Goal: Transaction & Acquisition: Book appointment/travel/reservation

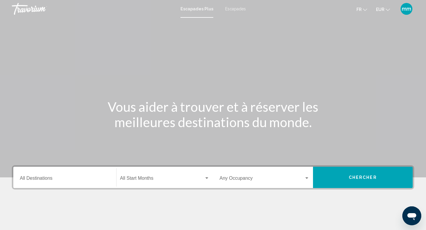
click at [237, 7] on font "Escapades" at bounding box center [235, 9] width 21 height 5
click at [194, 7] on font "Escapades Plus" at bounding box center [196, 9] width 30 height 5
click at [229, 9] on font "Escapades" at bounding box center [235, 9] width 21 height 5
click at [39, 179] on input "Destination All Destinations" at bounding box center [65, 179] width 90 height 5
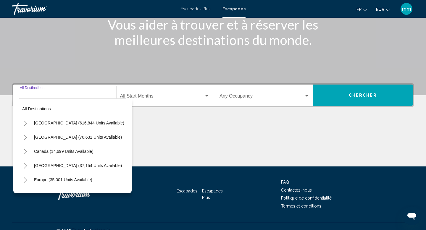
scroll to position [91, 0]
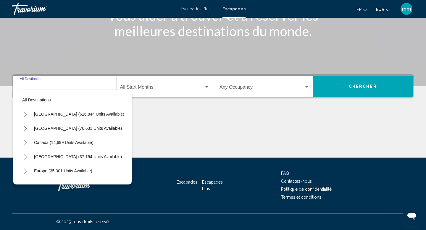
click at [26, 171] on icon "Toggle Europe (35,001 units available)" at bounding box center [25, 171] width 4 height 6
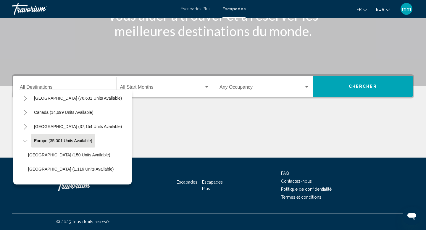
scroll to position [25, 0]
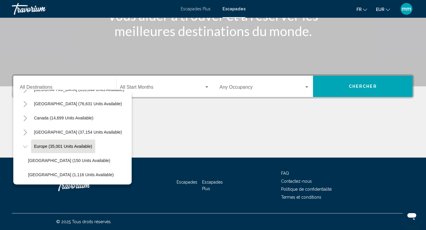
click at [53, 147] on span "Europe (35,001 units available)" at bounding box center [63, 146] width 58 height 5
type input "**********"
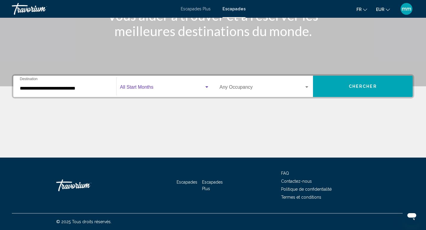
click at [154, 88] on span "Search widget" at bounding box center [162, 88] width 84 height 5
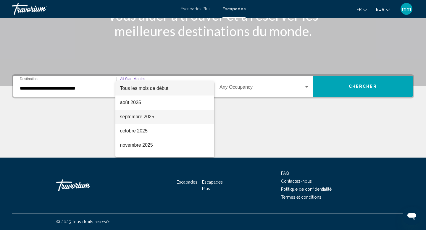
click at [141, 113] on span "septembre 2025" at bounding box center [165, 117] width 90 height 14
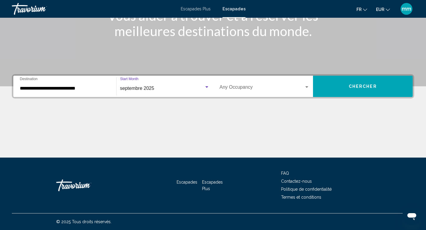
click at [356, 90] on button "Chercher" at bounding box center [363, 86] width 100 height 21
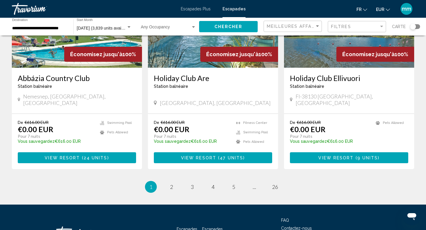
scroll to position [734, 0]
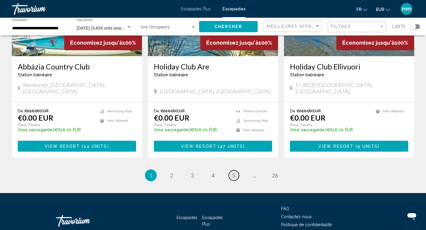
click at [238, 170] on link "page 5" at bounding box center [234, 175] width 10 height 10
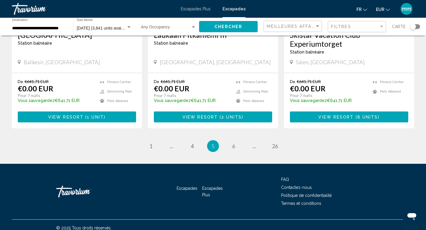
scroll to position [756, 0]
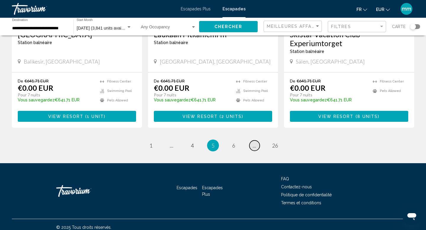
click at [254, 149] on link "page ..." at bounding box center [254, 146] width 10 height 10
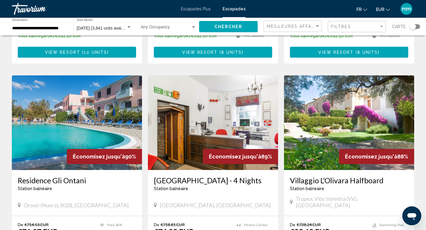
scroll to position [734, 0]
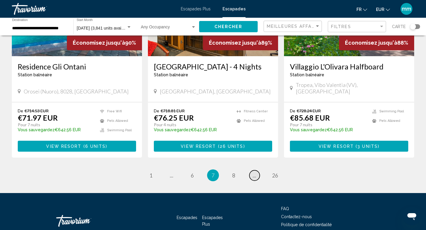
click at [251, 170] on link "page ..." at bounding box center [254, 175] width 10 height 10
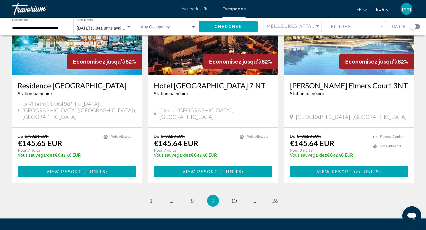
scroll to position [756, 0]
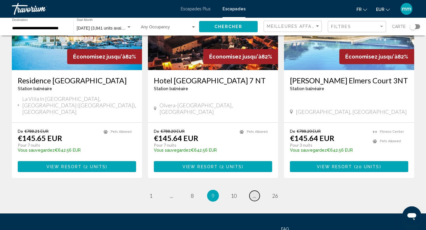
click at [253, 193] on span "..." at bounding box center [255, 196] width 4 height 7
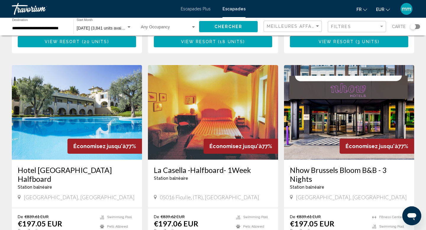
scroll to position [423, 0]
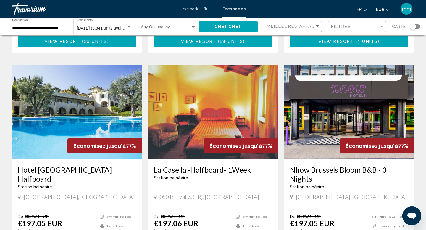
click at [86, 90] on img "Contenu principal" at bounding box center [77, 112] width 130 height 95
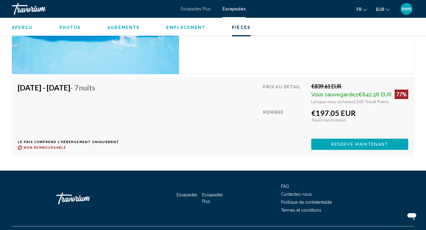
scroll to position [1076, 0]
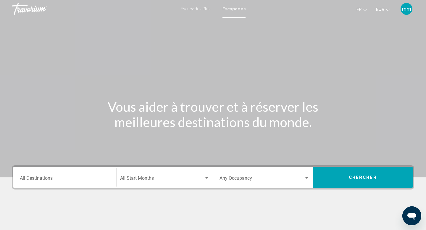
click at [28, 178] on input "Destination All Destinations" at bounding box center [65, 179] width 90 height 5
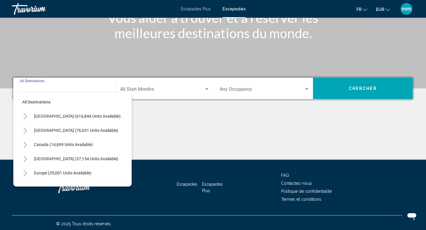
scroll to position [91, 0]
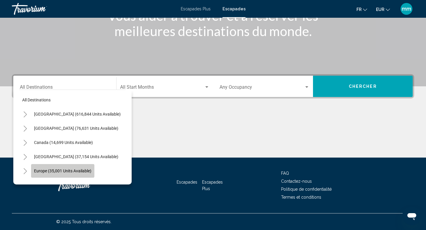
click at [43, 171] on span "Europe (35,001 units available)" at bounding box center [62, 171] width 57 height 5
type input "**********"
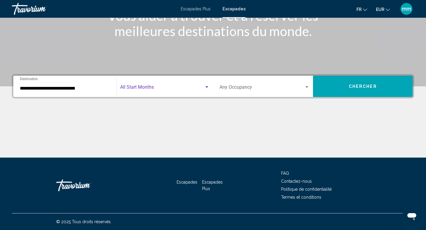
click at [165, 91] on span "Search widget" at bounding box center [162, 88] width 84 height 5
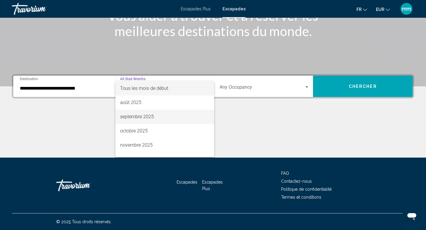
click at [155, 117] on span "septembre 2025" at bounding box center [165, 117] width 90 height 14
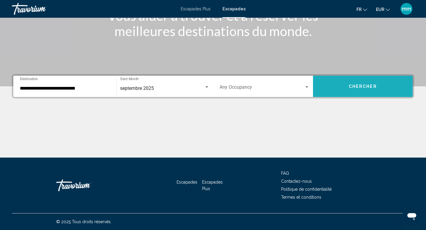
click at [353, 89] on button "Chercher" at bounding box center [363, 86] width 100 height 21
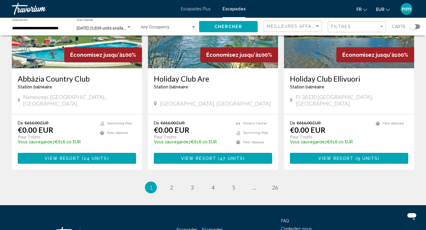
scroll to position [722, 0]
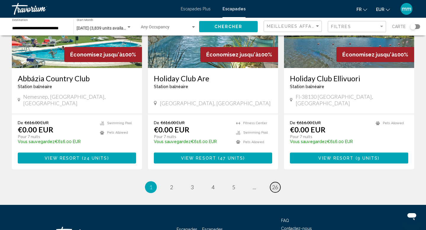
click at [276, 184] on span "26" at bounding box center [275, 187] width 6 height 7
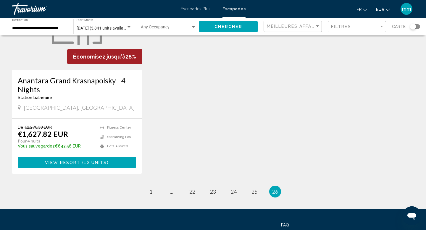
scroll to position [529, 0]
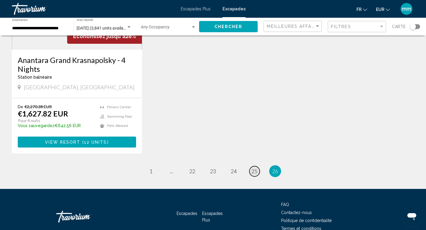
click at [254, 170] on span "25" at bounding box center [255, 171] width 6 height 7
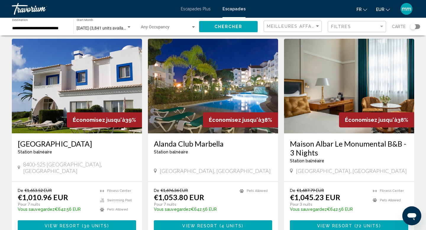
scroll to position [442, 0]
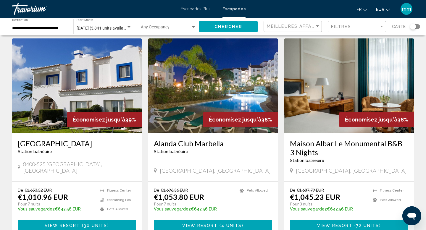
click at [99, 86] on img "Contenu principal" at bounding box center [77, 85] width 130 height 95
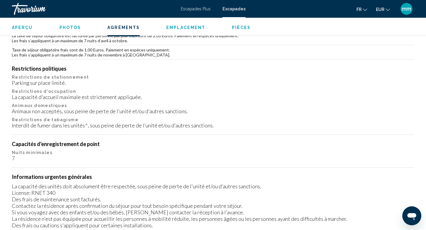
scroll to position [640, 0]
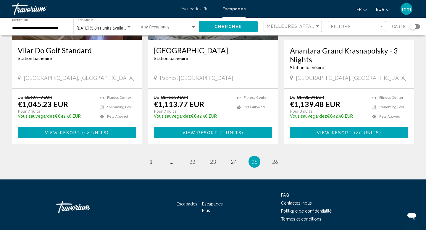
scroll to position [747, 0]
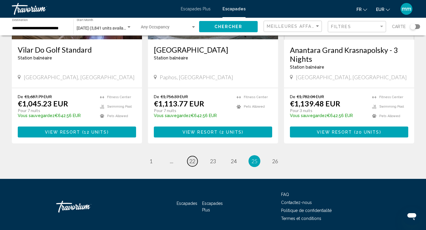
click at [195, 158] on span "22" at bounding box center [192, 161] width 6 height 7
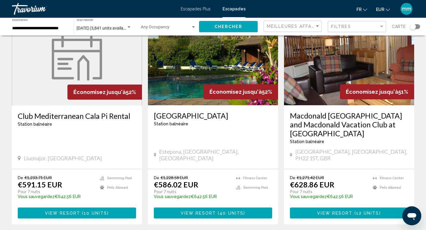
scroll to position [489, 0]
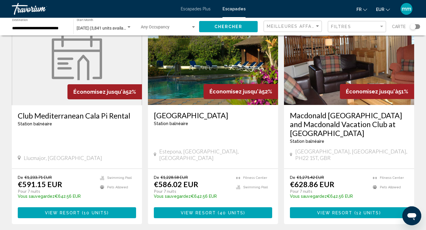
click at [61, 57] on img "Contenu principal" at bounding box center [77, 58] width 50 height 44
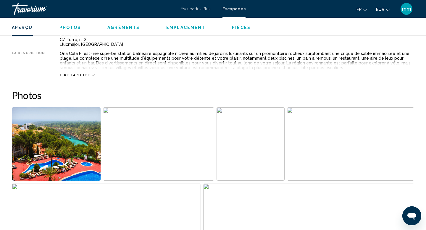
scroll to position [220, 0]
click at [69, 151] on img "Open full-screen image slider" at bounding box center [56, 143] width 89 height 73
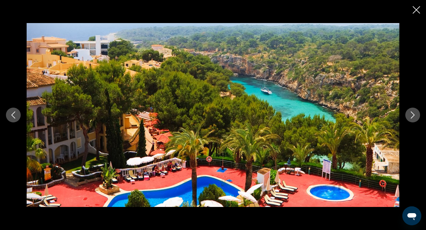
click at [413, 115] on icon "Next image" at bounding box center [412, 115] width 7 height 7
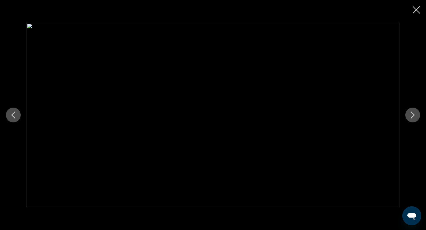
click at [413, 115] on icon "Next image" at bounding box center [412, 115] width 7 height 7
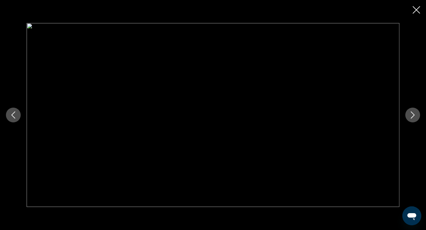
click at [413, 115] on icon "Next image" at bounding box center [412, 115] width 7 height 7
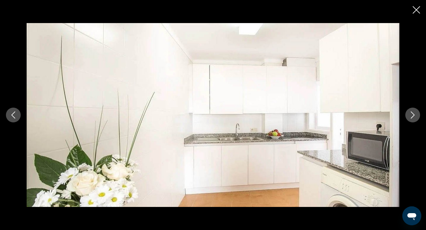
click at [413, 115] on icon "Next image" at bounding box center [412, 115] width 7 height 7
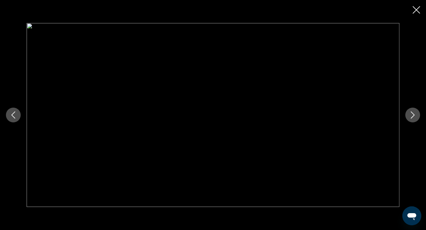
click at [413, 115] on icon "Next image" at bounding box center [412, 115] width 7 height 7
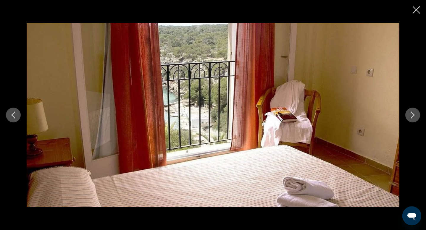
click at [413, 115] on icon "Next image" at bounding box center [412, 115] width 7 height 7
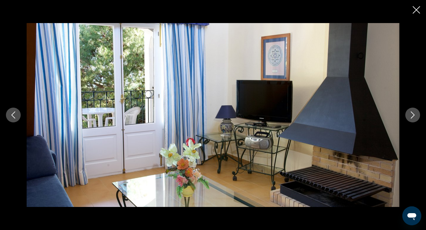
click at [413, 115] on icon "Next image" at bounding box center [412, 115] width 7 height 7
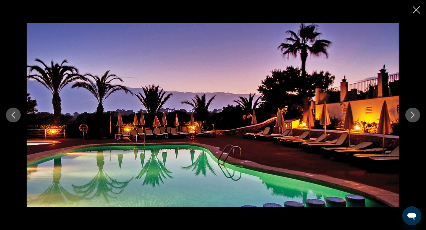
click at [413, 115] on icon "Next image" at bounding box center [412, 115] width 7 height 7
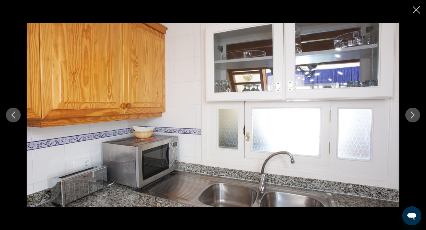
click at [413, 115] on icon "Next image" at bounding box center [412, 115] width 7 height 7
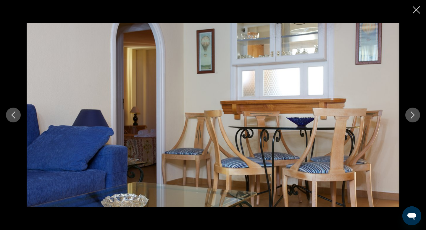
click at [413, 115] on icon "Next image" at bounding box center [412, 115] width 7 height 7
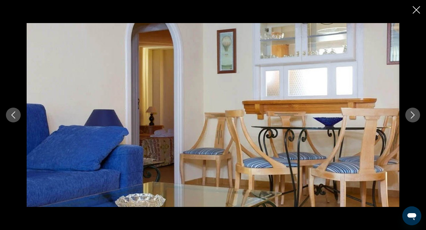
click at [413, 115] on icon "Next image" at bounding box center [412, 115] width 7 height 7
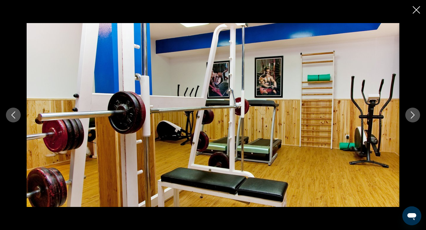
click at [413, 115] on icon "Next image" at bounding box center [412, 115] width 7 height 7
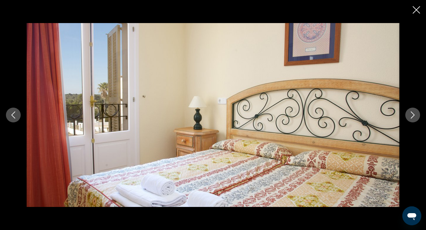
click at [413, 115] on icon "Next image" at bounding box center [412, 115] width 7 height 7
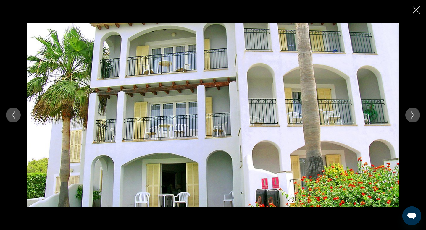
click at [413, 115] on icon "Next image" at bounding box center [412, 115] width 7 height 7
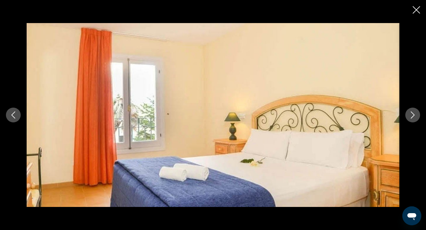
click at [413, 115] on icon "Next image" at bounding box center [412, 115] width 7 height 7
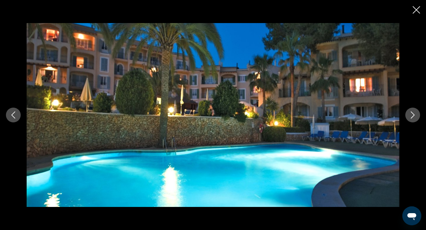
click at [416, 9] on icon "Close slideshow" at bounding box center [416, 9] width 7 height 7
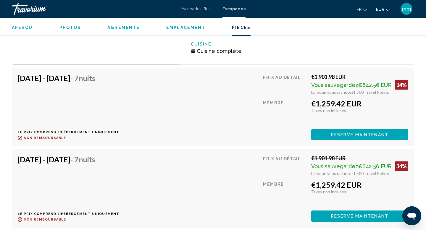
scroll to position [1011, 0]
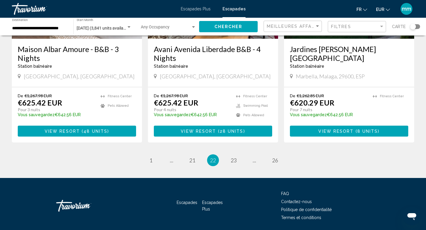
scroll to position [787, 0]
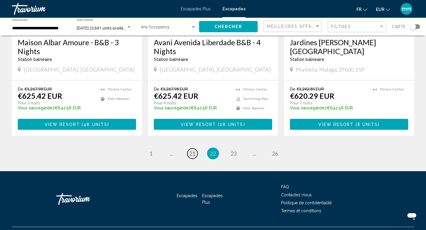
click at [193, 150] on span "21" at bounding box center [192, 153] width 6 height 7
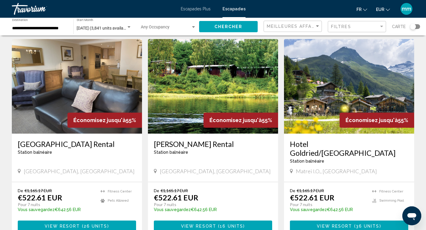
scroll to position [225, 0]
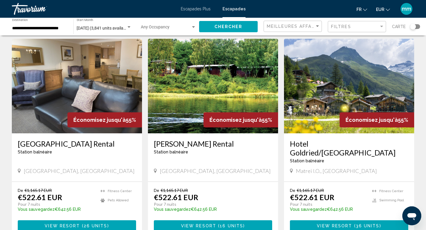
click at [339, 83] on img "Contenu principal" at bounding box center [349, 86] width 130 height 95
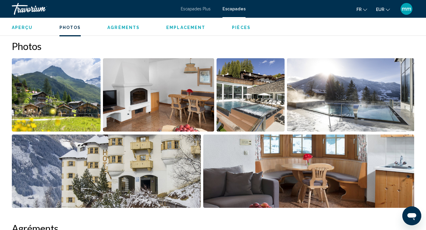
scroll to position [264, 0]
click at [75, 91] on img "Open full-screen image slider" at bounding box center [56, 94] width 89 height 73
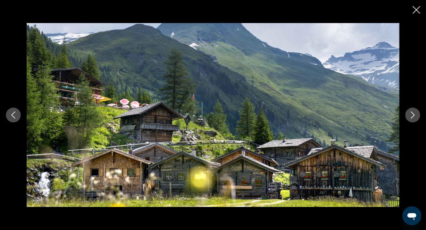
click at [415, 113] on icon "Next image" at bounding box center [412, 115] width 7 height 7
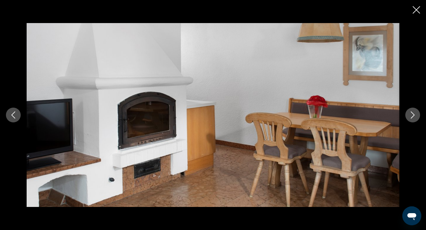
click at [415, 113] on icon "Next image" at bounding box center [412, 115] width 7 height 7
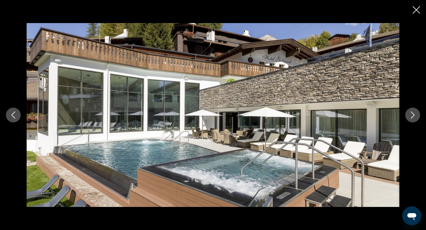
click at [415, 113] on icon "Next image" at bounding box center [412, 115] width 7 height 7
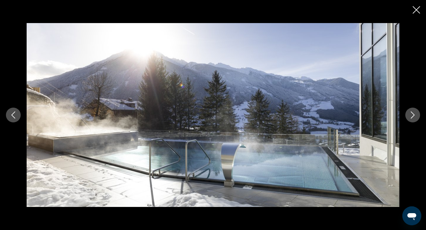
click at [415, 113] on icon "Next image" at bounding box center [412, 115] width 7 height 7
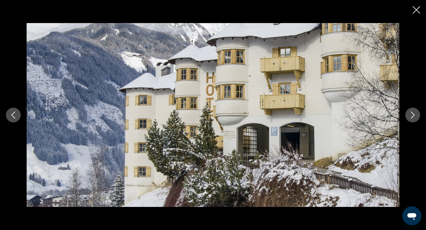
click at [415, 113] on icon "Next image" at bounding box center [412, 115] width 7 height 7
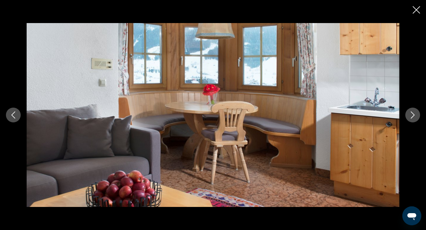
click at [415, 113] on icon "Next image" at bounding box center [412, 115] width 7 height 7
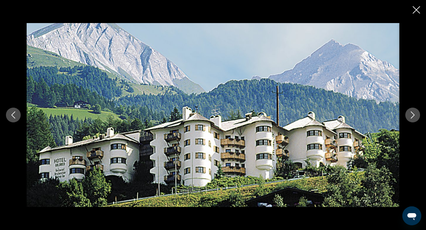
click at [415, 113] on icon "Next image" at bounding box center [412, 115] width 7 height 7
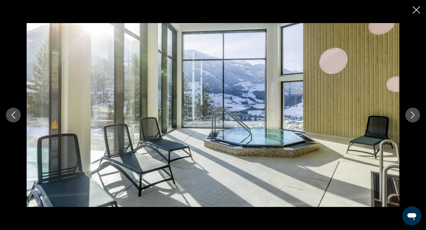
click at [415, 113] on icon "Next image" at bounding box center [412, 115] width 7 height 7
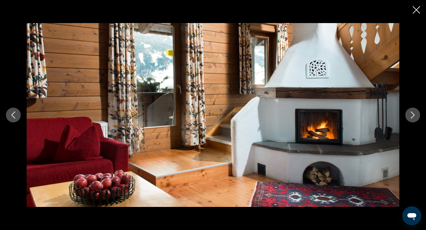
click at [415, 113] on icon "Next image" at bounding box center [412, 115] width 7 height 7
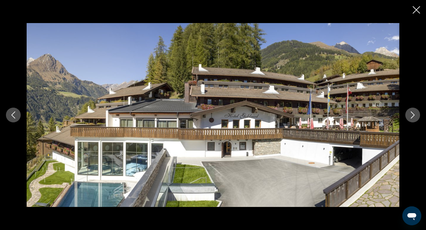
click at [415, 113] on icon "Next image" at bounding box center [412, 115] width 7 height 7
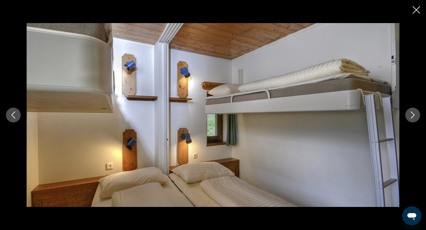
click at [415, 113] on icon "Next image" at bounding box center [412, 115] width 7 height 7
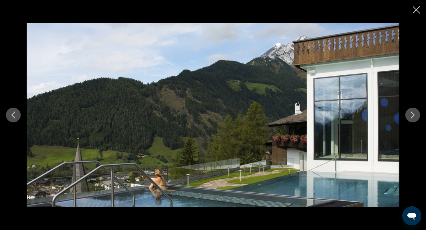
click at [415, 113] on icon "Next image" at bounding box center [412, 115] width 7 height 7
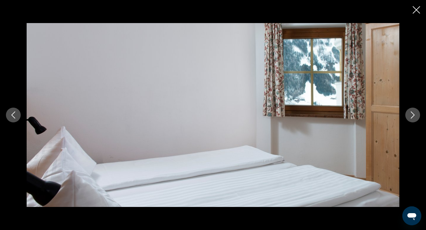
click at [415, 113] on icon "Next image" at bounding box center [412, 115] width 7 height 7
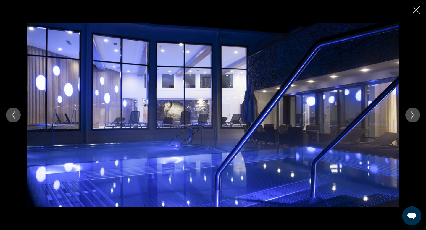
click at [415, 113] on icon "Next image" at bounding box center [412, 115] width 7 height 7
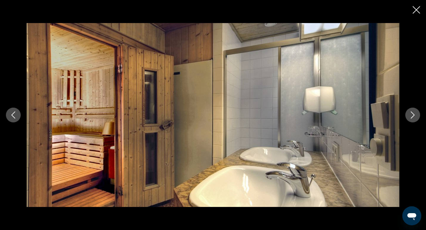
click at [415, 113] on icon "Next image" at bounding box center [412, 115] width 7 height 7
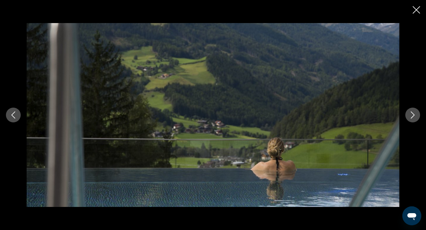
click at [415, 113] on icon "Next image" at bounding box center [412, 115] width 7 height 7
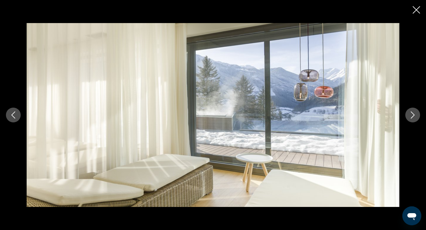
click at [415, 113] on icon "Next image" at bounding box center [412, 115] width 7 height 7
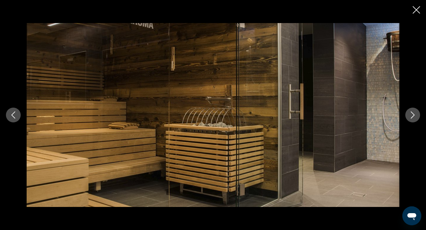
click at [416, 10] on icon "Close slideshow" at bounding box center [416, 9] width 7 height 7
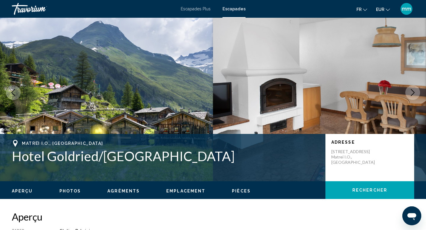
scroll to position [10, 0]
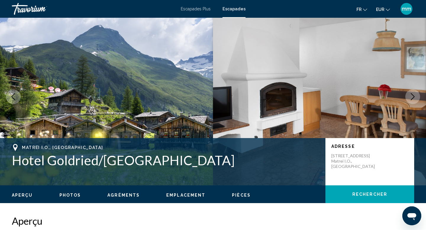
click at [415, 97] on icon "Next image" at bounding box center [412, 96] width 7 height 7
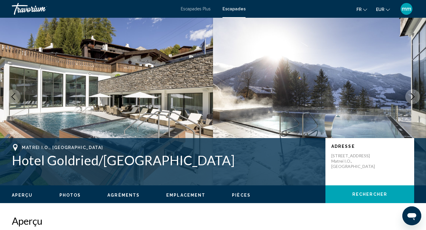
click at [415, 97] on icon "Next image" at bounding box center [412, 96] width 7 height 7
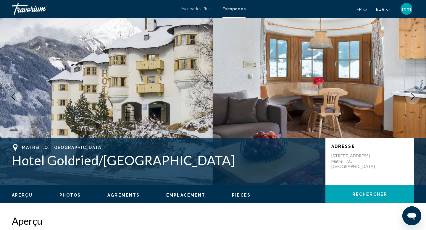
click at [415, 97] on icon "Next image" at bounding box center [412, 96] width 7 height 7
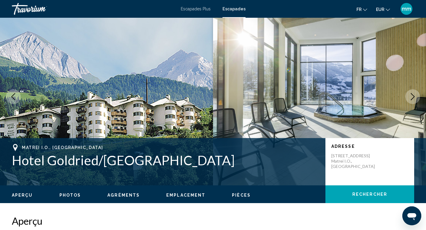
click at [415, 97] on icon "Next image" at bounding box center [412, 96] width 7 height 7
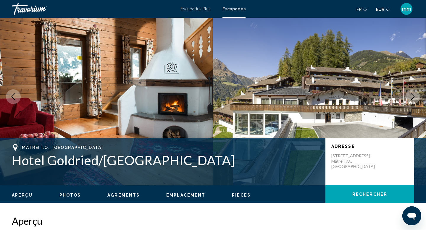
click at [415, 97] on icon "Next image" at bounding box center [412, 96] width 7 height 7
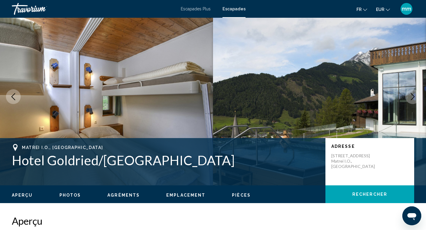
click at [415, 97] on icon "Next image" at bounding box center [412, 96] width 7 height 7
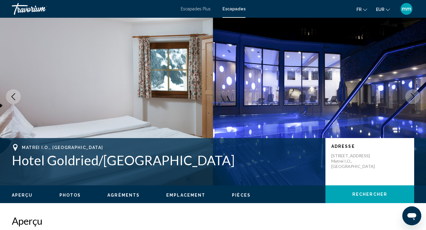
click at [415, 97] on icon "Next image" at bounding box center [412, 96] width 7 height 7
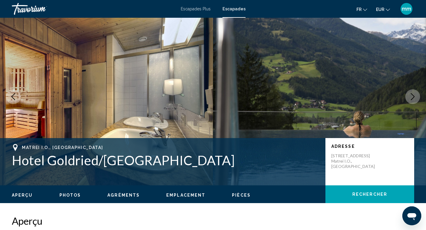
click at [415, 97] on icon "Next image" at bounding box center [412, 96] width 7 height 7
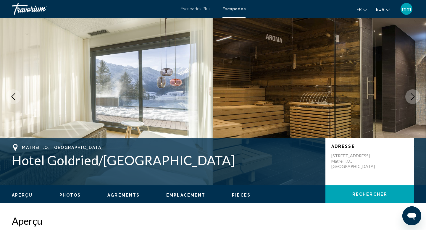
click at [415, 97] on icon "Next image" at bounding box center [412, 96] width 7 height 7
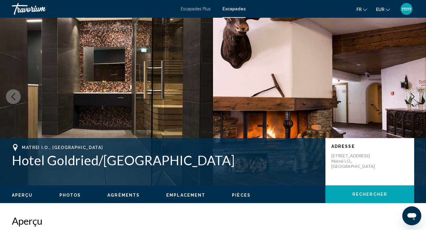
click at [415, 97] on icon "Next image" at bounding box center [412, 96] width 7 height 7
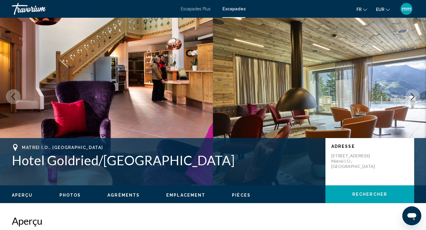
click at [415, 97] on icon "Next image" at bounding box center [412, 96] width 7 height 7
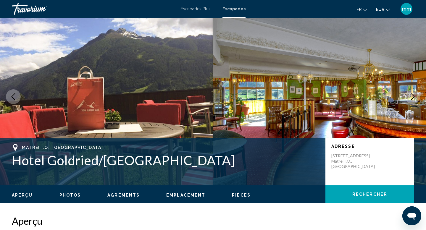
click at [415, 97] on icon "Next image" at bounding box center [412, 96] width 7 height 7
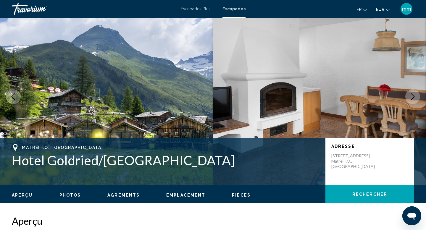
click at [415, 97] on icon "Next image" at bounding box center [412, 96] width 7 height 7
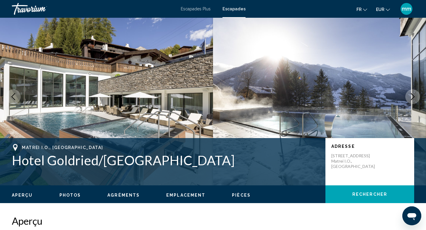
click at [14, 97] on icon "Previous image" at bounding box center [13, 96] width 7 height 7
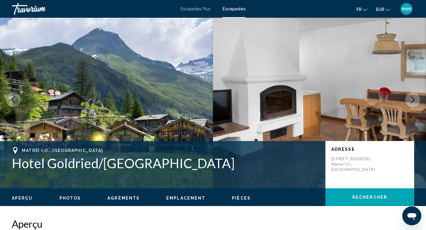
scroll to position [0, 0]
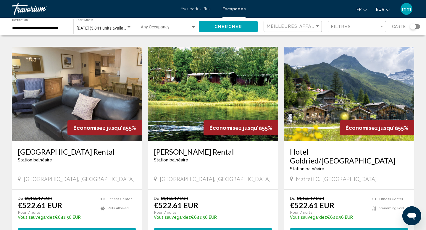
scroll to position [225, 0]
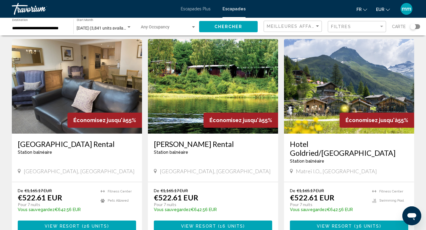
click at [335, 73] on img "Contenu principal" at bounding box center [349, 86] width 130 height 95
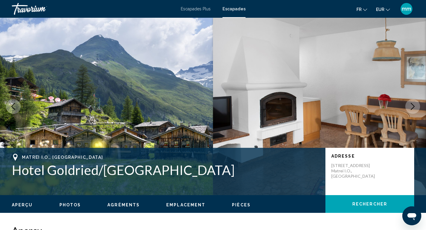
click at [413, 107] on icon "Next image" at bounding box center [412, 106] width 7 height 7
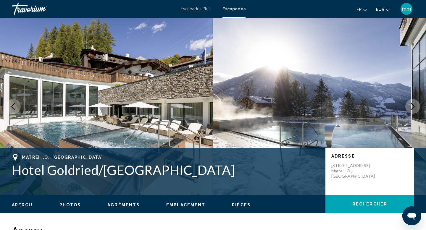
click at [413, 107] on icon "Next image" at bounding box center [412, 106] width 7 height 7
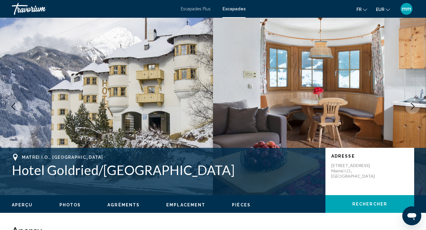
click at [413, 107] on icon "Next image" at bounding box center [412, 106] width 7 height 7
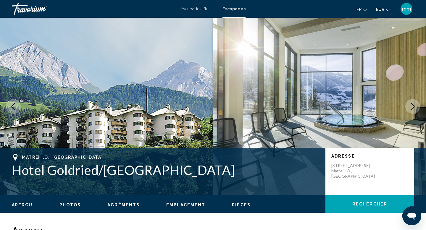
click at [413, 107] on icon "Next image" at bounding box center [412, 106] width 7 height 7
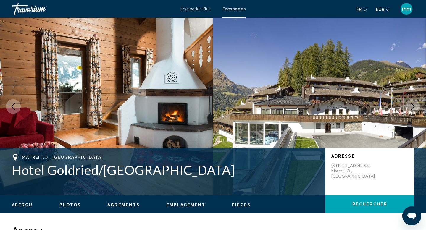
click at [413, 107] on icon "Next image" at bounding box center [412, 106] width 7 height 7
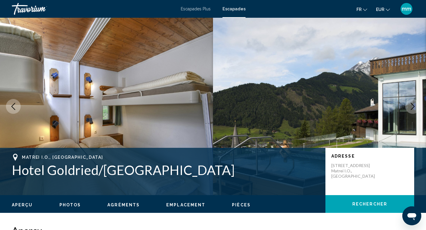
click at [413, 107] on icon "Next image" at bounding box center [412, 106] width 7 height 7
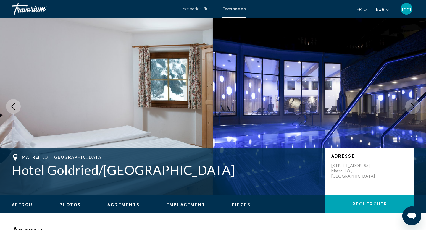
click at [413, 107] on icon "Next image" at bounding box center [412, 106] width 7 height 7
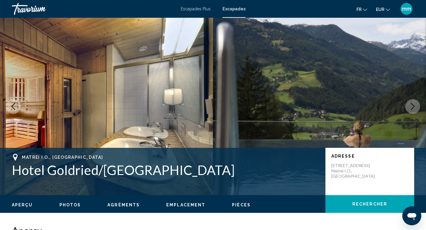
click at [413, 107] on icon "Next image" at bounding box center [412, 106] width 7 height 7
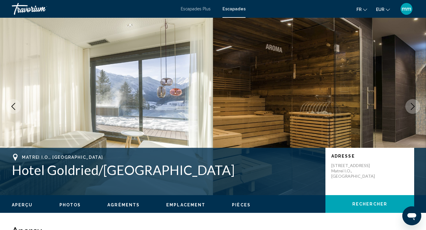
click at [413, 107] on icon "Next image" at bounding box center [412, 106] width 7 height 7
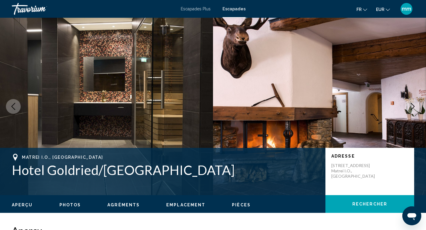
click at [413, 107] on icon "Next image" at bounding box center [412, 106] width 7 height 7
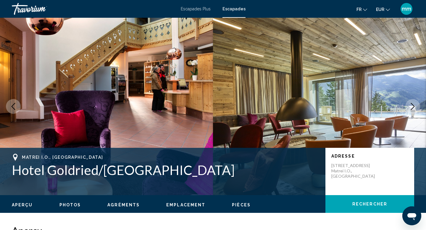
click at [413, 107] on icon "Next image" at bounding box center [412, 106] width 7 height 7
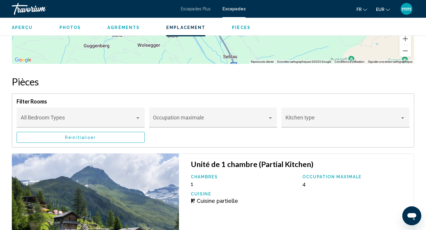
scroll to position [918, 0]
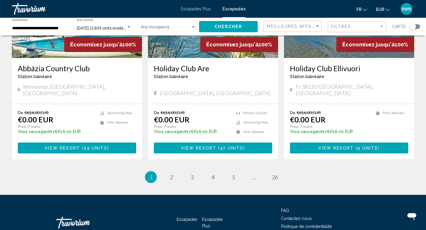
scroll to position [734, 0]
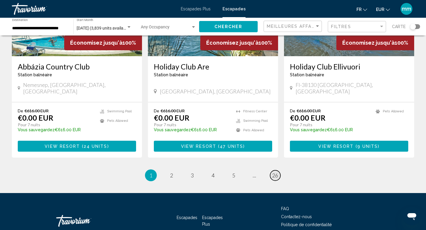
click at [276, 172] on span "26" at bounding box center [275, 175] width 6 height 7
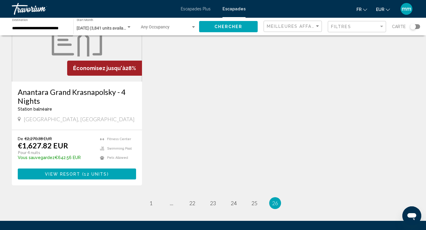
scroll to position [560, 0]
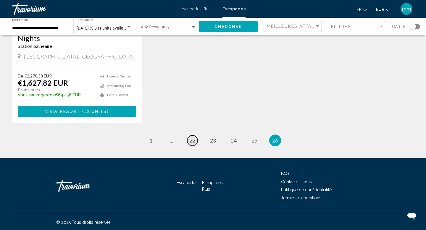
click at [192, 141] on span "22" at bounding box center [192, 140] width 6 height 7
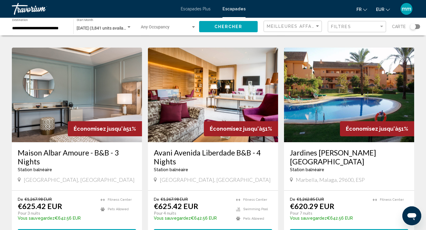
scroll to position [676, 0]
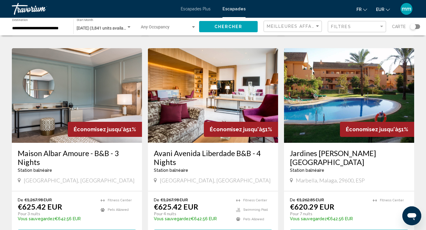
click at [222, 88] on img "Contenu principal" at bounding box center [213, 95] width 130 height 95
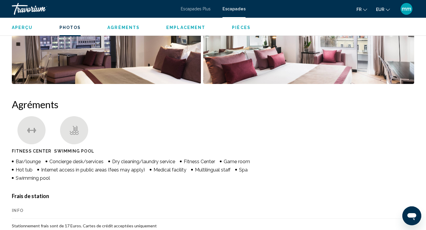
scroll to position [372, 0]
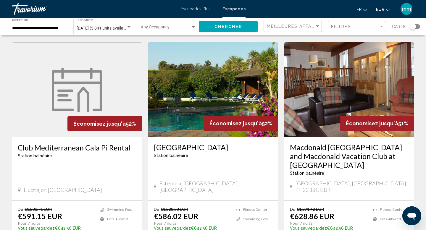
scroll to position [448, 0]
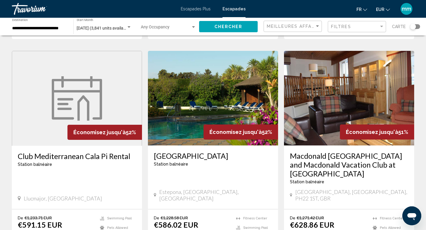
click at [207, 101] on img "Contenu principal" at bounding box center [213, 98] width 130 height 95
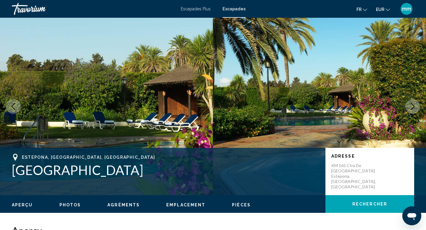
click at [414, 104] on icon "Next image" at bounding box center [412, 106] width 7 height 7
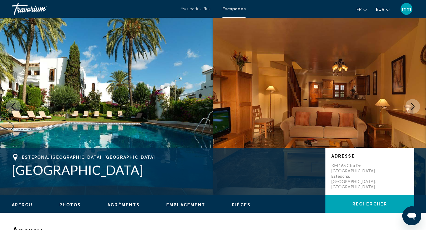
click at [414, 104] on icon "Next image" at bounding box center [412, 106] width 7 height 7
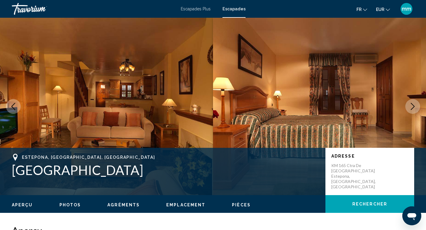
click at [14, 109] on icon "Previous image" at bounding box center [13, 106] width 7 height 7
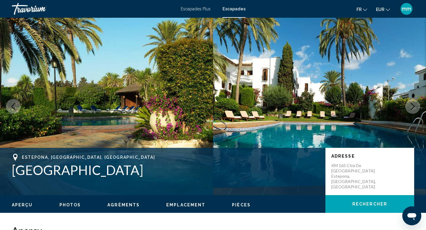
click at [14, 109] on icon "Previous image" at bounding box center [13, 106] width 7 height 7
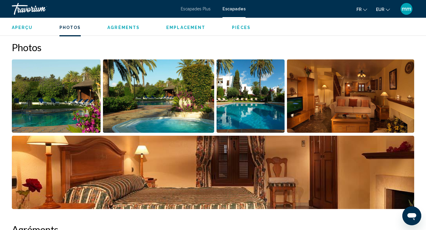
scroll to position [262, 0]
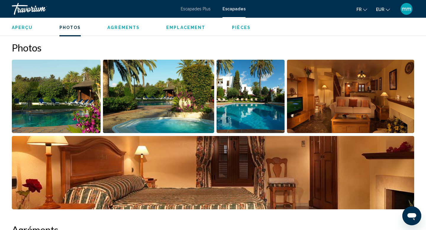
click at [242, 94] on img "Open full-screen image slider" at bounding box center [251, 96] width 68 height 73
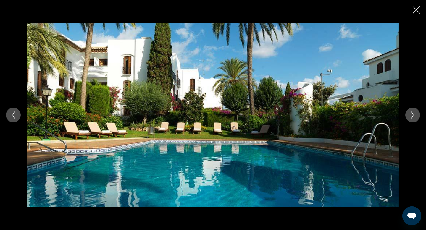
click at [413, 117] on icon "Next image" at bounding box center [413, 115] width 4 height 7
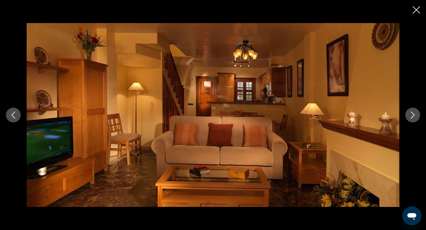
click at [413, 117] on icon "Next image" at bounding box center [413, 115] width 4 height 7
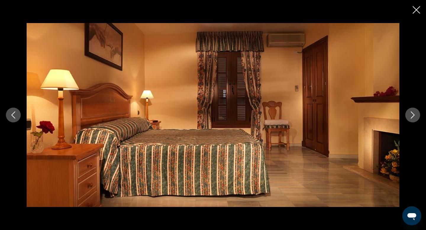
click at [413, 117] on icon "Next image" at bounding box center [413, 115] width 4 height 7
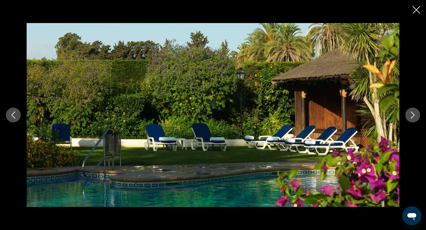
scroll to position [698, 0]
click at [416, 10] on icon "Close slideshow" at bounding box center [416, 9] width 7 height 7
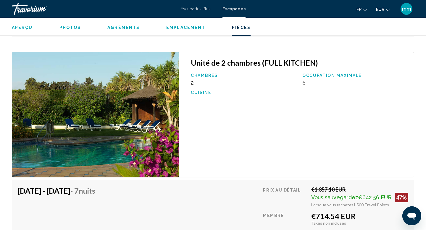
scroll to position [1389, 0]
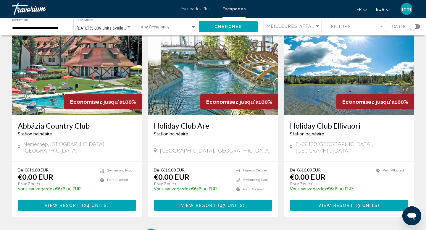
scroll to position [734, 0]
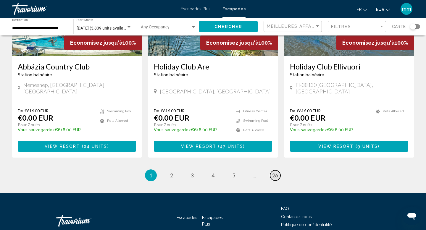
click at [277, 172] on span "26" at bounding box center [275, 175] width 6 height 7
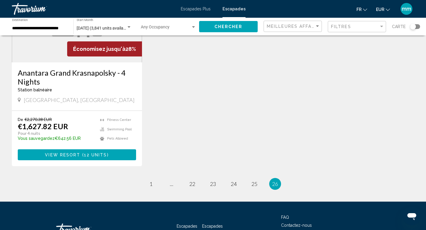
scroll to position [510, 0]
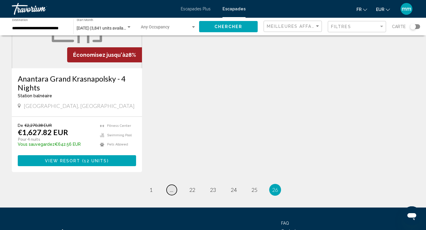
click at [171, 191] on span "..." at bounding box center [172, 190] width 4 height 7
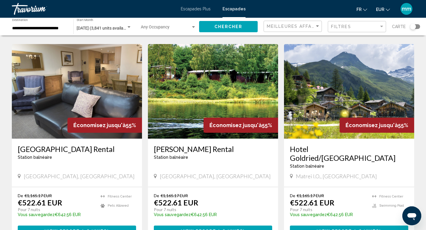
scroll to position [220, 0]
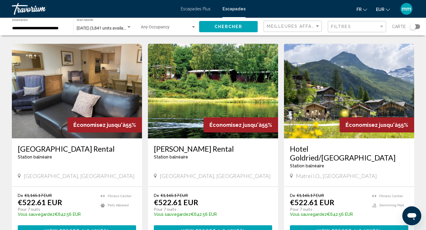
click at [199, 97] on img "Contenu principal" at bounding box center [213, 91] width 130 height 95
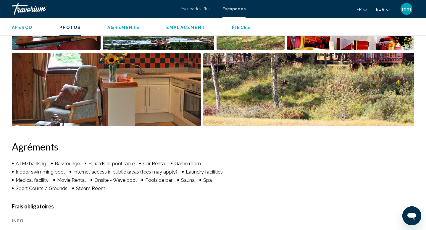
scroll to position [286, 0]
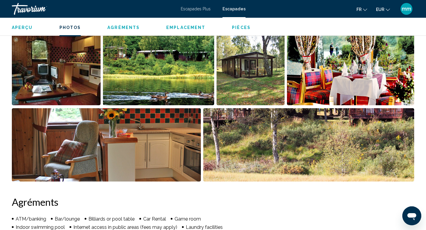
click at [177, 67] on img "Open full-screen image slider" at bounding box center [158, 68] width 111 height 73
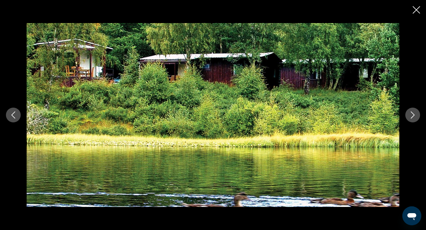
click at [414, 113] on icon "Next image" at bounding box center [412, 115] width 7 height 7
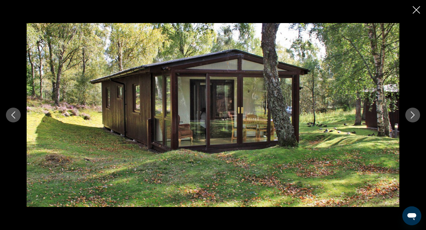
click at [414, 113] on icon "Next image" at bounding box center [412, 115] width 7 height 7
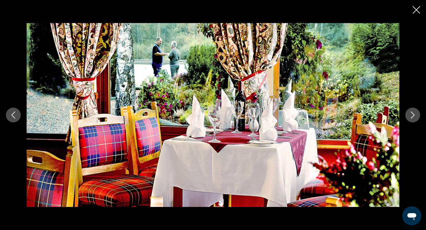
click at [414, 113] on icon "Next image" at bounding box center [412, 115] width 7 height 7
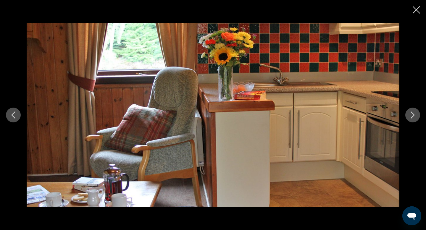
click at [414, 113] on icon "Next image" at bounding box center [412, 115] width 7 height 7
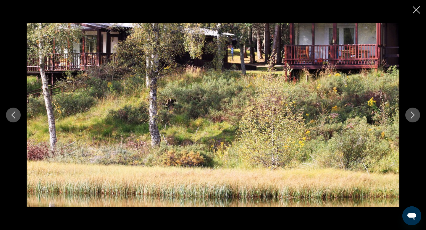
click at [414, 113] on icon "Next image" at bounding box center [412, 115] width 7 height 7
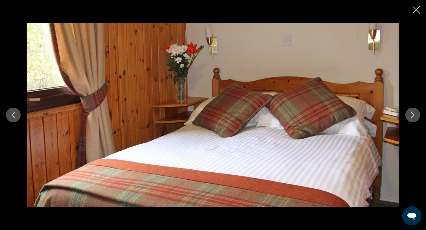
click at [414, 113] on icon "Next image" at bounding box center [412, 115] width 7 height 7
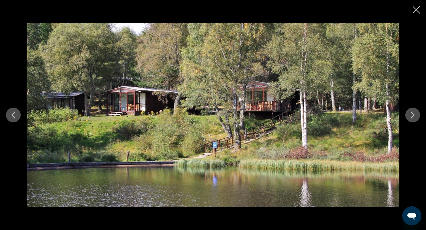
click at [414, 113] on icon "Next image" at bounding box center [412, 115] width 7 height 7
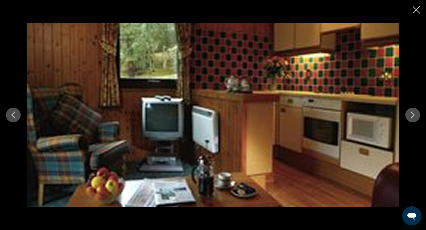
click at [416, 10] on icon "Close slideshow" at bounding box center [416, 9] width 7 height 7
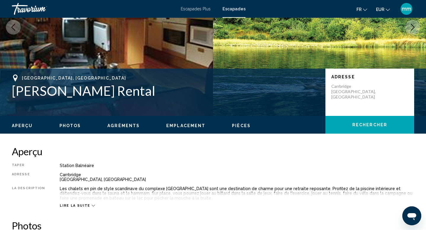
scroll to position [0, 0]
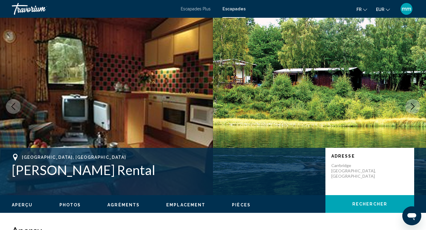
click at [413, 83] on img "Contenu principal" at bounding box center [319, 107] width 213 height 178
click at [416, 84] on img "Contenu principal" at bounding box center [319, 107] width 213 height 178
click at [420, 86] on img "Contenu principal" at bounding box center [319, 107] width 213 height 178
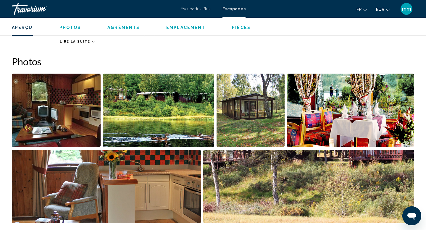
scroll to position [248, 0]
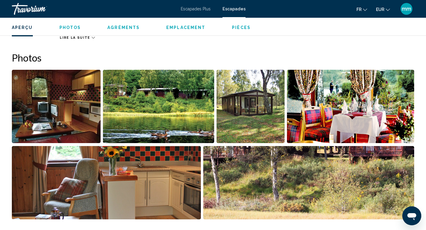
click at [189, 111] on img "Open full-screen image slider" at bounding box center [158, 106] width 111 height 73
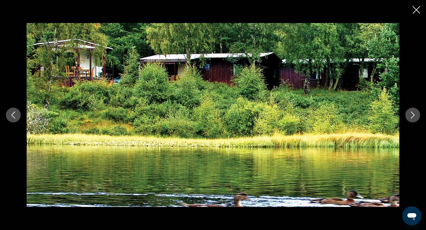
click at [412, 114] on icon "Next image" at bounding box center [412, 115] width 7 height 7
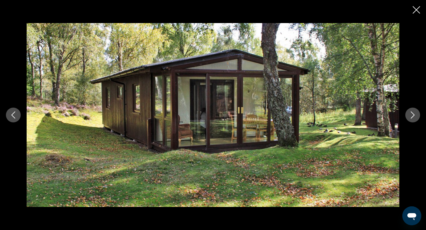
click at [412, 114] on icon "Next image" at bounding box center [412, 115] width 7 height 7
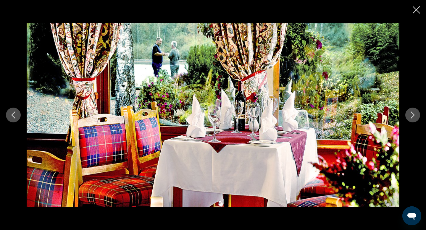
click at [412, 114] on icon "Next image" at bounding box center [412, 115] width 7 height 7
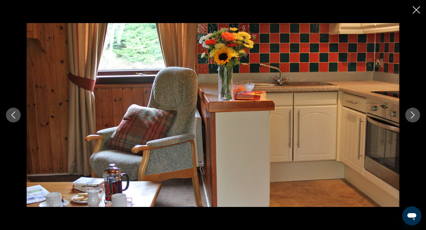
click at [412, 114] on icon "Next image" at bounding box center [412, 115] width 7 height 7
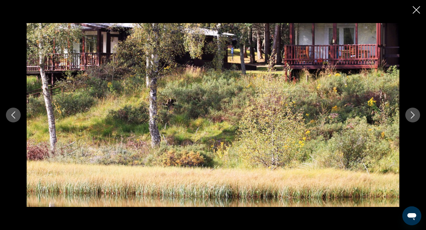
click at [412, 114] on icon "Next image" at bounding box center [412, 115] width 7 height 7
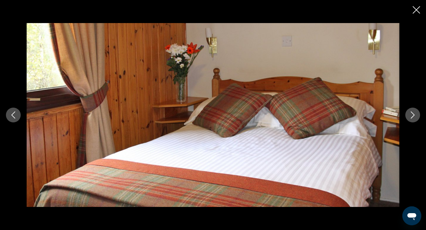
click at [412, 114] on icon "Next image" at bounding box center [412, 115] width 7 height 7
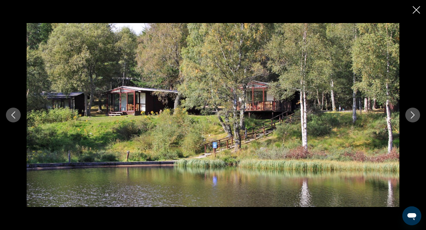
click at [412, 114] on icon "Next image" at bounding box center [412, 115] width 7 height 7
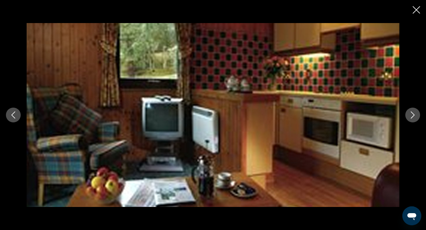
click at [411, 112] on icon "Next image" at bounding box center [412, 115] width 7 height 7
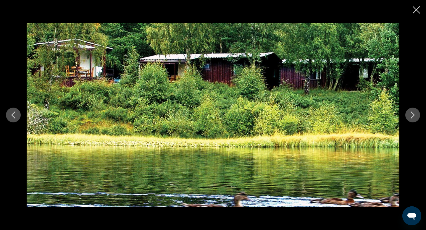
scroll to position [481, 0]
click at [414, 11] on icon "Close slideshow" at bounding box center [416, 9] width 7 height 7
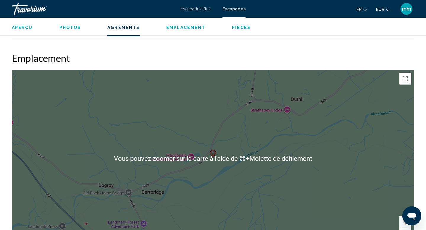
scroll to position [651, 0]
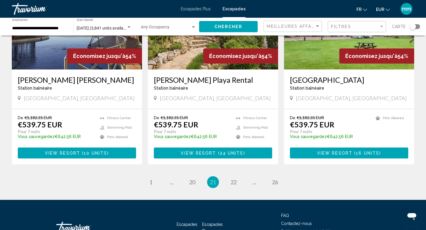
scroll to position [722, 0]
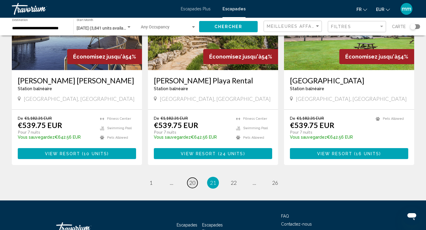
click at [192, 180] on span "20" at bounding box center [192, 183] width 6 height 7
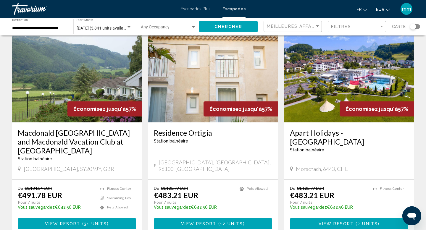
scroll to position [463, 0]
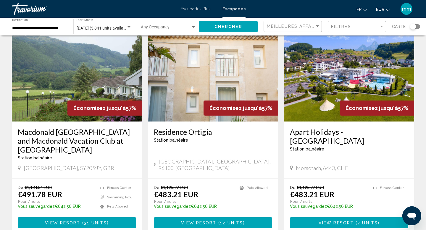
click at [198, 77] on img "Contenu principal" at bounding box center [213, 74] width 130 height 95
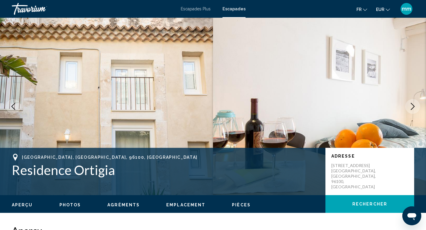
click at [413, 108] on icon "Next image" at bounding box center [412, 106] width 7 height 7
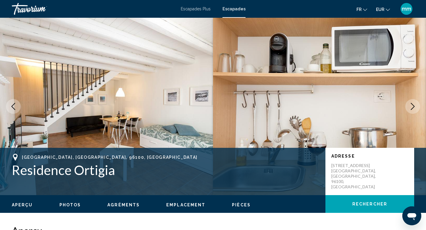
click at [413, 108] on icon "Next image" at bounding box center [412, 106] width 7 height 7
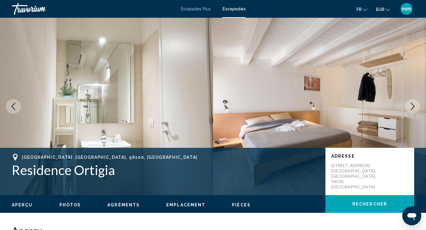
click at [413, 108] on icon "Next image" at bounding box center [412, 106] width 7 height 7
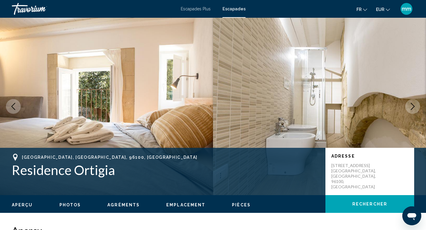
click at [413, 108] on icon "Next image" at bounding box center [412, 106] width 7 height 7
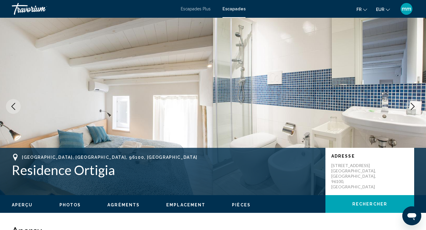
click at [413, 108] on icon "Next image" at bounding box center [412, 106] width 7 height 7
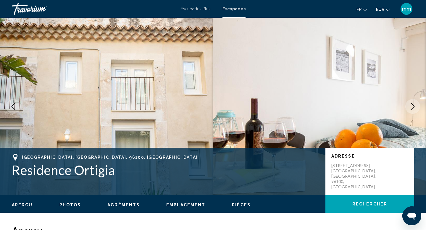
click at [413, 105] on icon "Next image" at bounding box center [413, 106] width 4 height 7
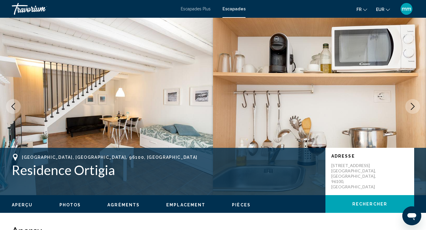
click at [413, 105] on icon "Next image" at bounding box center [413, 106] width 4 height 7
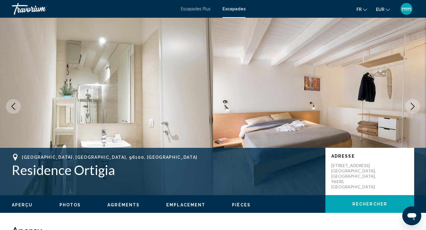
click at [413, 105] on icon "Next image" at bounding box center [413, 106] width 4 height 7
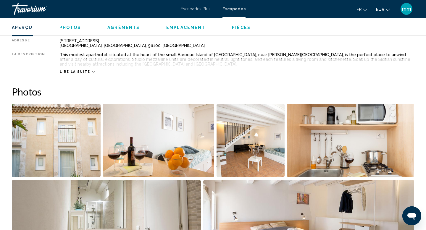
scroll to position [216, 0]
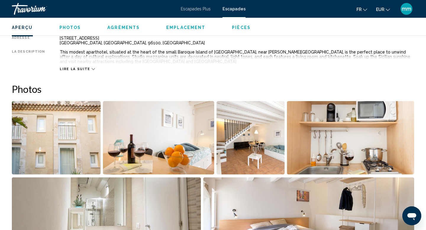
click at [138, 130] on img "Open full-screen image slider" at bounding box center [158, 137] width 111 height 73
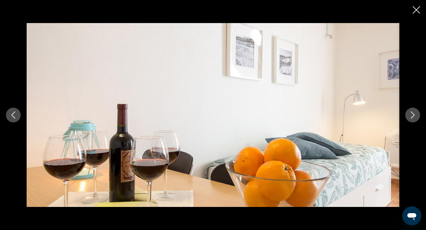
click at [414, 123] on div "Contenu principal" at bounding box center [213, 115] width 426 height 184
click at [414, 121] on button "Next image" at bounding box center [412, 115] width 15 height 15
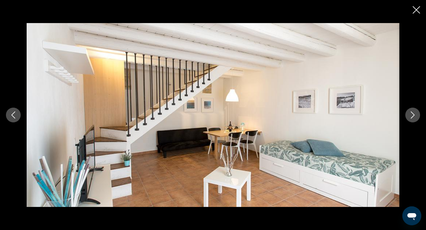
click at [414, 121] on button "Next image" at bounding box center [412, 115] width 15 height 15
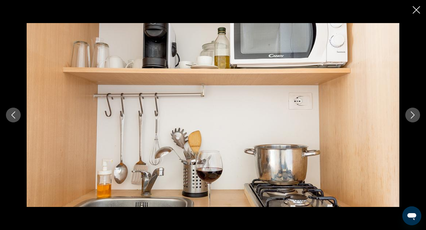
click at [414, 121] on button "Next image" at bounding box center [412, 115] width 15 height 15
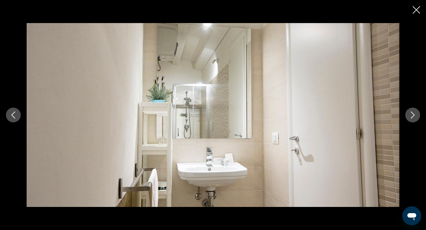
click at [414, 121] on button "Next image" at bounding box center [412, 115] width 15 height 15
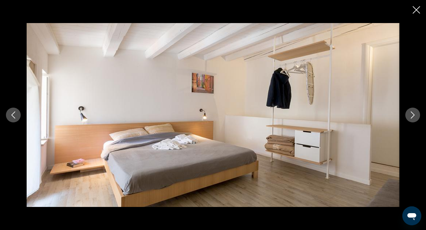
click at [414, 121] on button "Next image" at bounding box center [412, 115] width 15 height 15
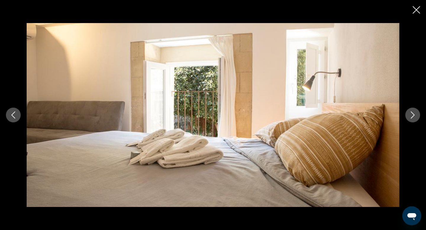
click at [414, 121] on button "Next image" at bounding box center [412, 115] width 15 height 15
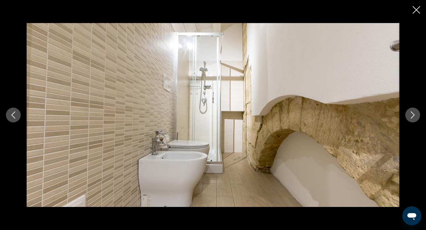
click at [414, 121] on button "Next image" at bounding box center [412, 115] width 15 height 15
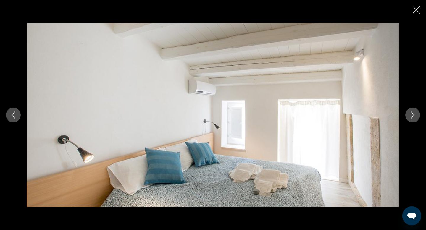
click at [414, 121] on button "Next image" at bounding box center [412, 115] width 15 height 15
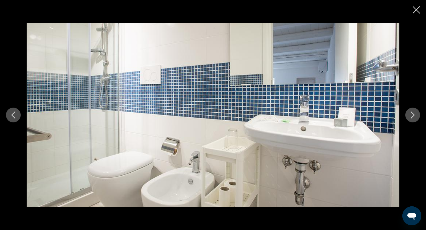
click at [414, 121] on button "Next image" at bounding box center [412, 115] width 15 height 15
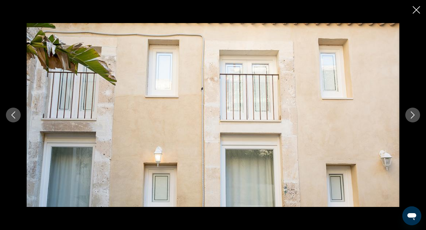
click at [417, 13] on icon "Close slideshow" at bounding box center [416, 9] width 7 height 7
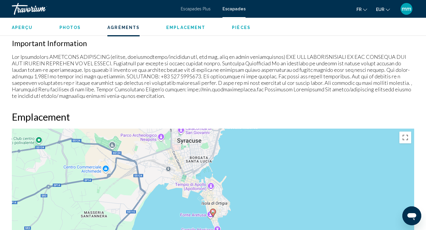
scroll to position [527, 0]
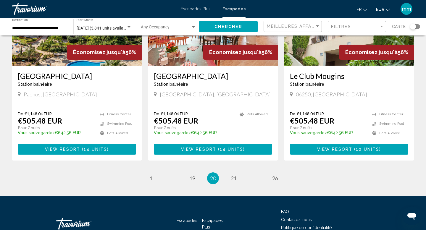
scroll to position [735, 0]
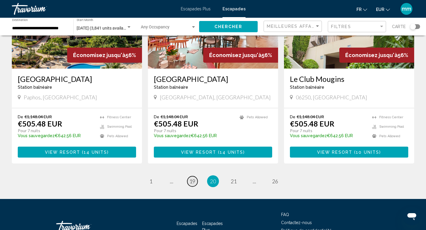
click at [192, 178] on span "19" at bounding box center [192, 181] width 6 height 7
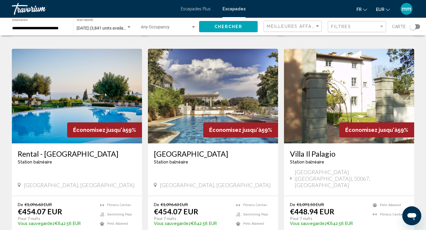
scroll to position [444, 0]
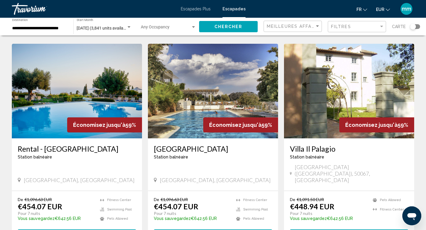
click at [313, 89] on img "Contenu principal" at bounding box center [349, 91] width 130 height 95
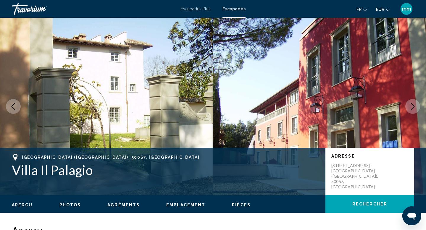
click at [412, 110] on icon "Next image" at bounding box center [412, 106] width 7 height 7
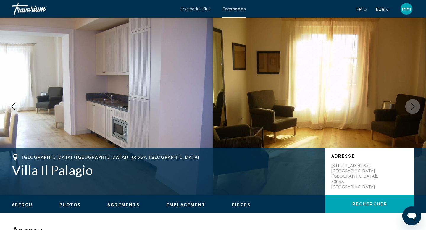
click at [412, 110] on icon "Next image" at bounding box center [412, 106] width 7 height 7
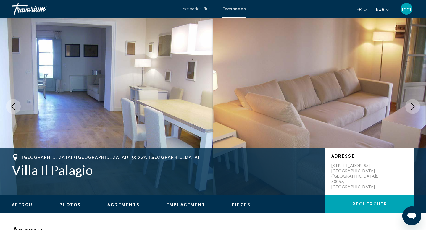
click at [412, 110] on icon "Next image" at bounding box center [412, 106] width 7 height 7
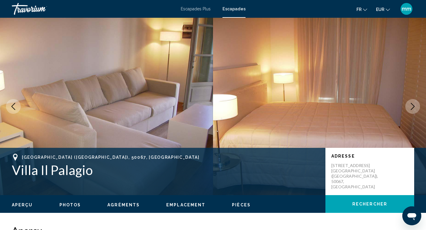
click at [412, 110] on icon "Next image" at bounding box center [412, 106] width 7 height 7
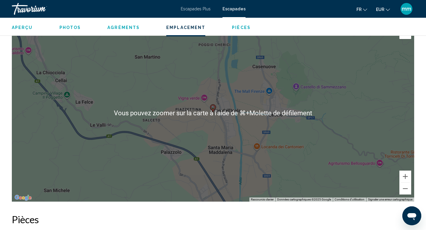
scroll to position [752, 0]
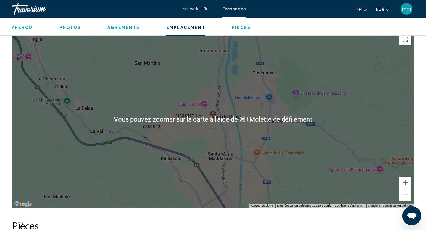
click at [405, 194] on button "Zoom arrière" at bounding box center [406, 195] width 12 height 12
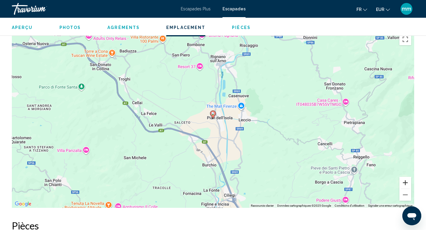
click at [407, 181] on button "Zoom avant" at bounding box center [406, 183] width 12 height 12
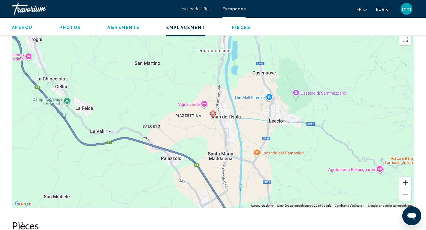
click at [407, 181] on button "Zoom avant" at bounding box center [406, 183] width 12 height 12
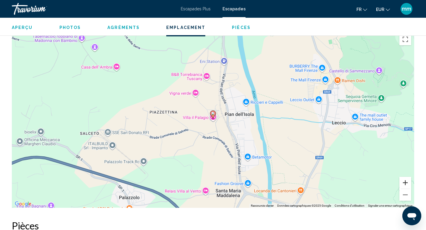
click at [407, 181] on button "Zoom avant" at bounding box center [406, 183] width 12 height 12
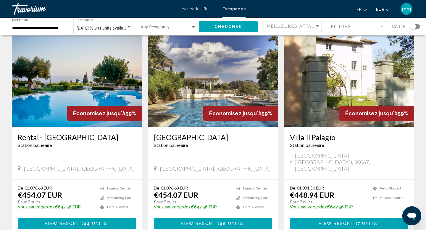
scroll to position [456, 0]
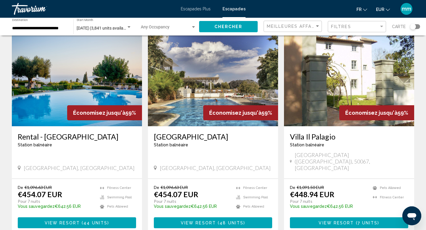
click at [27, 71] on img "Contenu principal" at bounding box center [77, 79] width 130 height 95
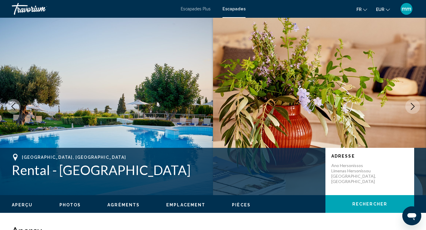
click at [414, 102] on button "Next image" at bounding box center [412, 106] width 15 height 15
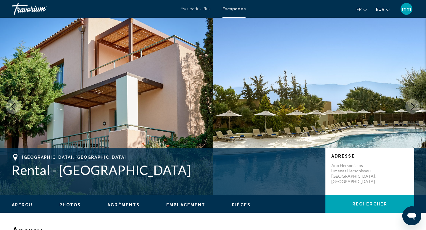
click at [414, 102] on button "Next image" at bounding box center [412, 106] width 15 height 15
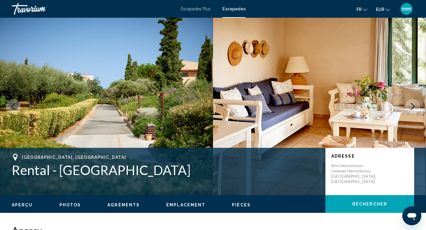
click at [414, 102] on button "Next image" at bounding box center [412, 106] width 15 height 15
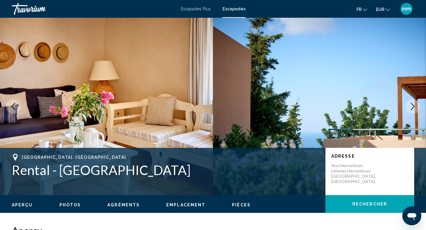
click at [414, 102] on button "Next image" at bounding box center [412, 106] width 15 height 15
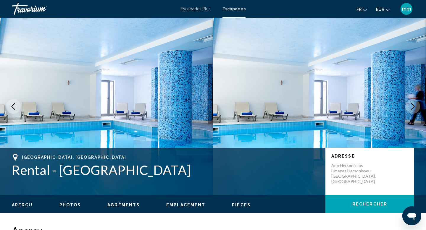
click at [414, 102] on button "Next image" at bounding box center [412, 106] width 15 height 15
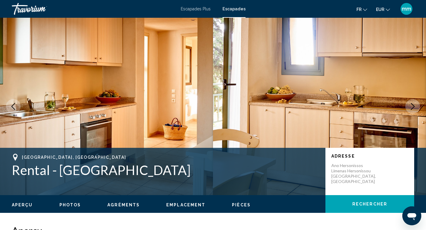
click at [414, 102] on button "Next image" at bounding box center [412, 106] width 15 height 15
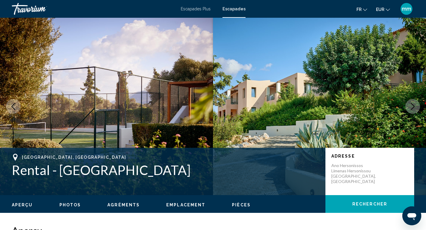
click at [414, 102] on button "Next image" at bounding box center [412, 106] width 15 height 15
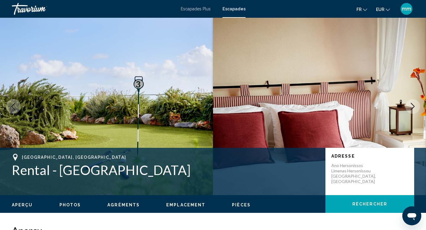
click at [414, 102] on button "Next image" at bounding box center [412, 106] width 15 height 15
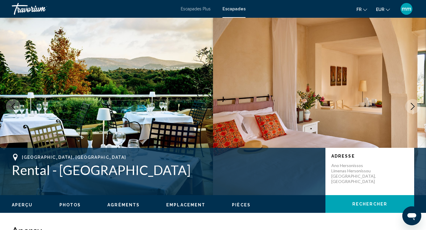
click at [414, 102] on button "Next image" at bounding box center [412, 106] width 15 height 15
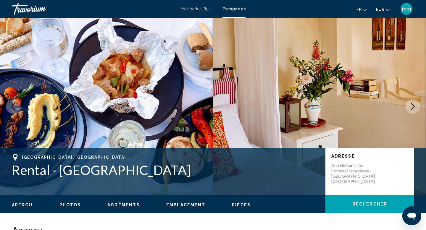
click at [414, 102] on button "Next image" at bounding box center [412, 106] width 15 height 15
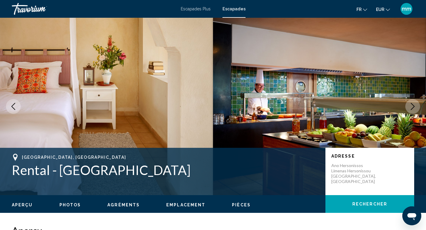
click at [414, 102] on button "Next image" at bounding box center [412, 106] width 15 height 15
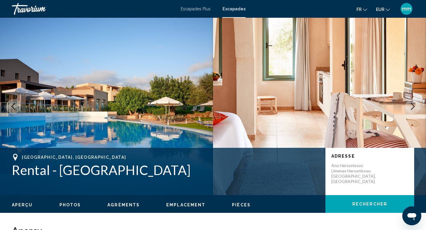
click at [414, 102] on button "Next image" at bounding box center [412, 106] width 15 height 15
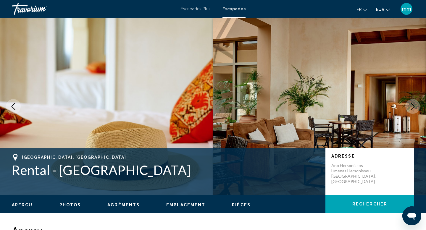
click at [414, 102] on button "Next image" at bounding box center [412, 106] width 15 height 15
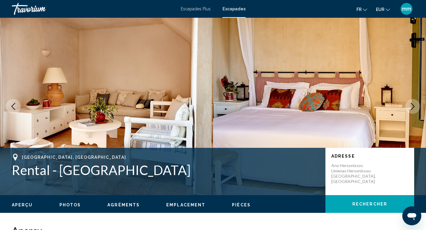
click at [414, 102] on button "Next image" at bounding box center [412, 106] width 15 height 15
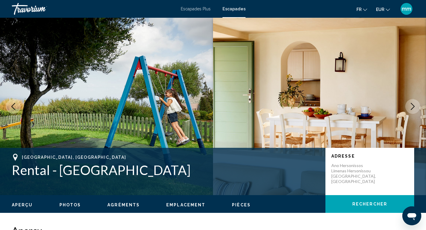
click at [414, 102] on button "Next image" at bounding box center [412, 106] width 15 height 15
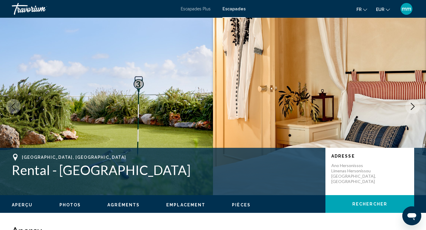
click at [414, 102] on button "Next image" at bounding box center [412, 106] width 15 height 15
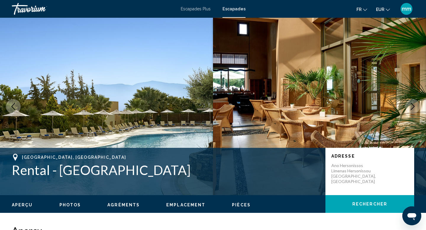
click at [414, 102] on button "Next image" at bounding box center [412, 106] width 15 height 15
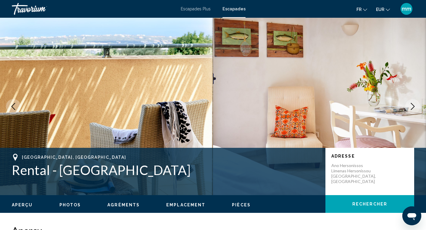
click at [414, 102] on button "Next image" at bounding box center [412, 106] width 15 height 15
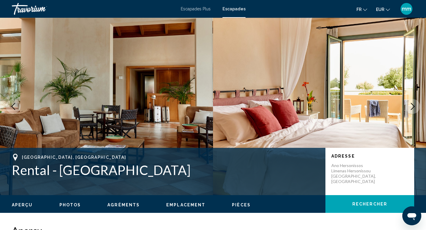
click at [414, 102] on button "Next image" at bounding box center [412, 106] width 15 height 15
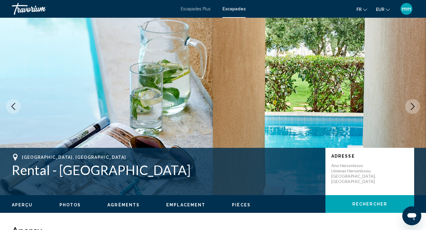
click at [414, 102] on button "Next image" at bounding box center [412, 106] width 15 height 15
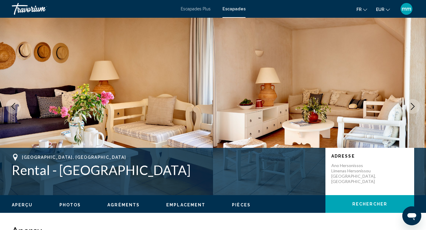
click at [414, 102] on button "Next image" at bounding box center [412, 106] width 15 height 15
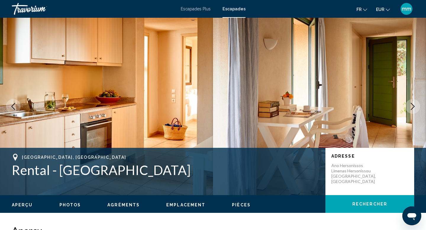
click at [414, 102] on button "Next image" at bounding box center [412, 106] width 15 height 15
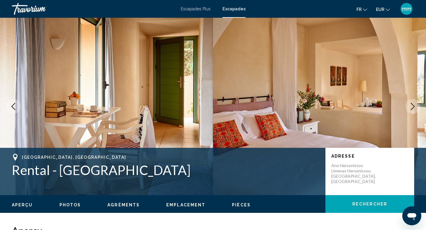
click at [414, 102] on button "Next image" at bounding box center [412, 106] width 15 height 15
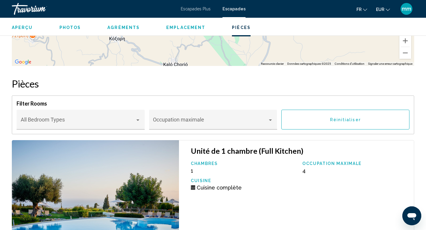
scroll to position [843, 0]
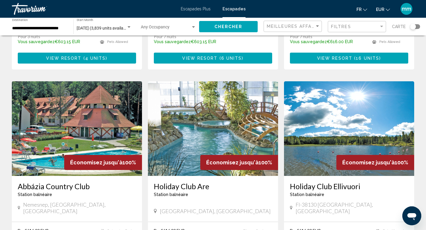
scroll to position [734, 0]
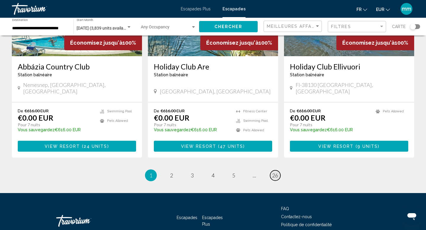
click at [273, 172] on span "26" at bounding box center [275, 175] width 6 height 7
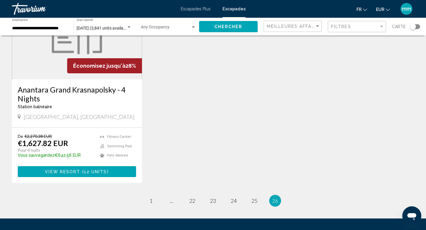
scroll to position [560, 0]
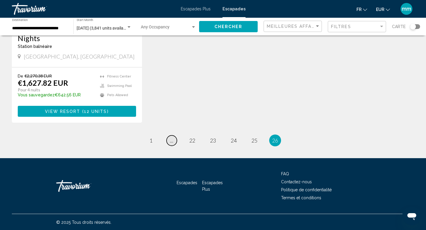
click at [170, 142] on span "..." at bounding box center [172, 140] width 4 height 7
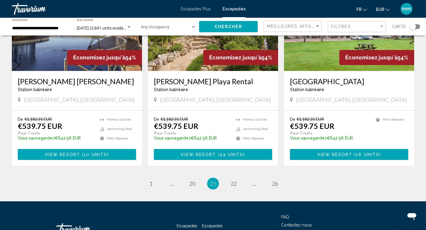
scroll to position [734, 0]
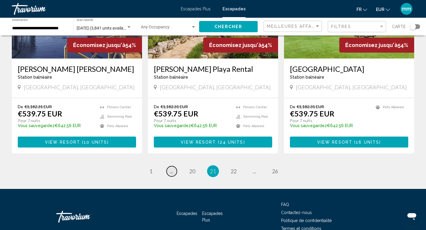
click at [170, 168] on span "..." at bounding box center [172, 171] width 4 height 7
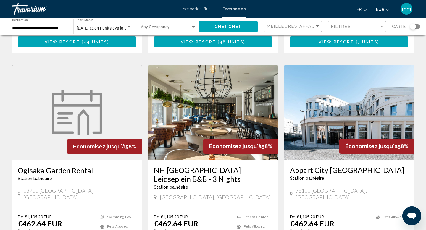
scroll to position [637, 0]
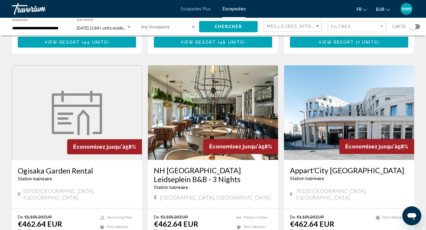
click at [200, 75] on img "Contenu principal" at bounding box center [213, 112] width 130 height 95
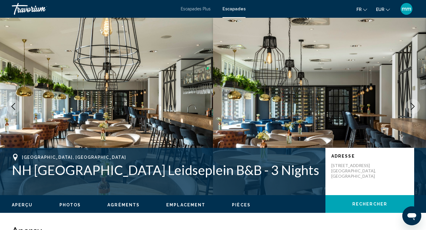
click at [412, 104] on icon "Next image" at bounding box center [413, 106] width 4 height 7
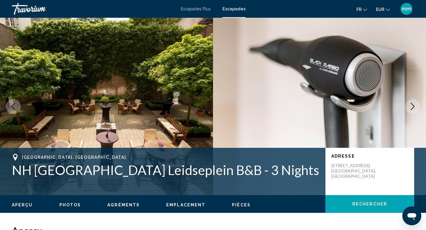
click at [412, 104] on icon "Next image" at bounding box center [413, 106] width 4 height 7
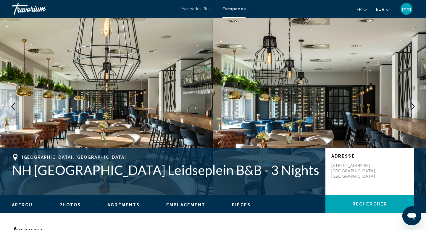
click at [412, 104] on icon "Next image" at bounding box center [413, 106] width 4 height 7
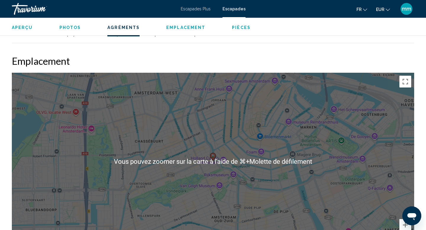
scroll to position [579, 0]
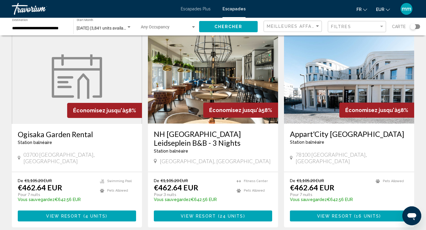
scroll to position [743, 0]
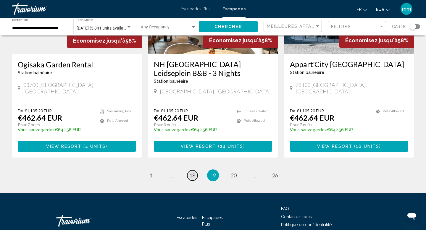
click at [191, 172] on span "18" at bounding box center [192, 175] width 6 height 7
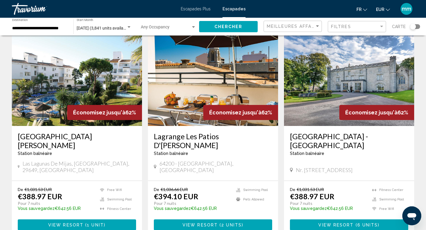
scroll to position [31, 0]
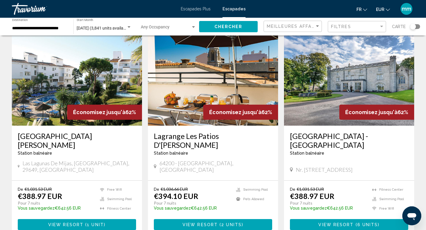
click at [193, 103] on img "Contenu principal" at bounding box center [213, 78] width 130 height 95
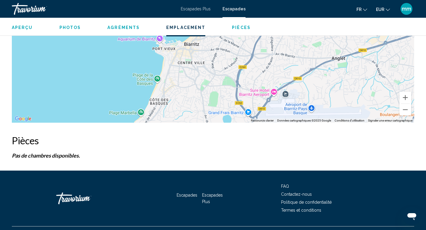
scroll to position [901, 0]
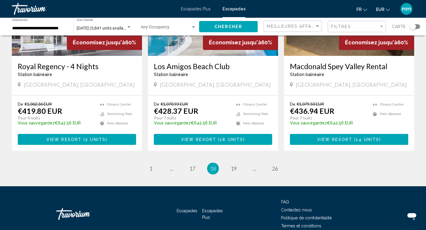
scroll to position [752, 0]
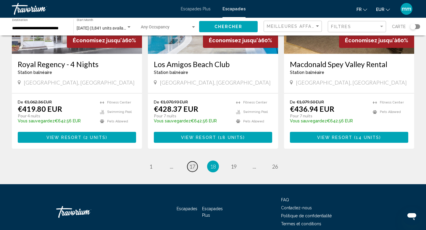
click at [194, 163] on span "17" at bounding box center [192, 166] width 6 height 7
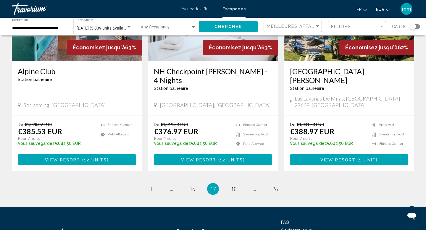
scroll to position [746, 0]
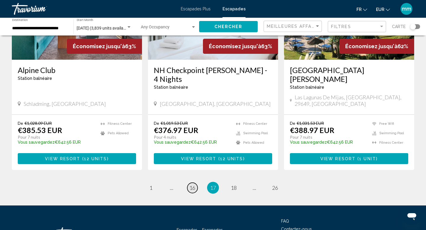
click at [194, 185] on span "16" at bounding box center [192, 188] width 6 height 7
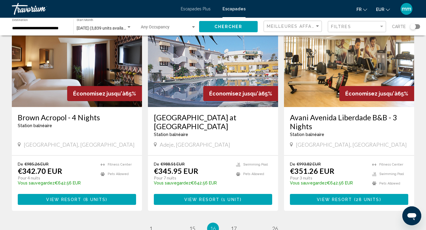
scroll to position [685, 0]
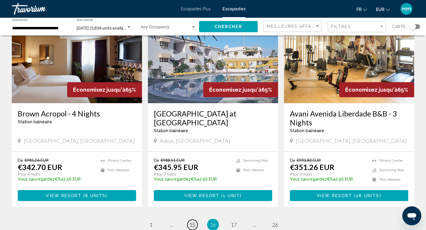
click at [191, 222] on span "15" at bounding box center [192, 225] width 6 height 7
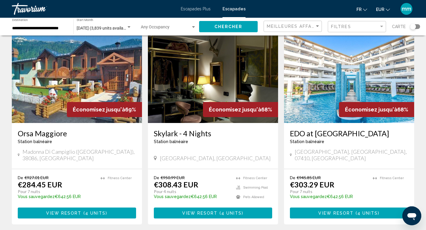
scroll to position [35, 0]
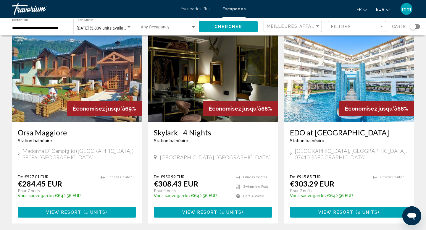
click at [75, 83] on img "Contenu principal" at bounding box center [77, 75] width 130 height 95
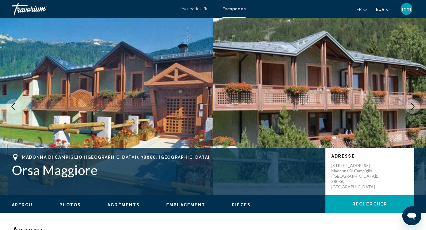
click at [416, 104] on button "Next image" at bounding box center [412, 106] width 15 height 15
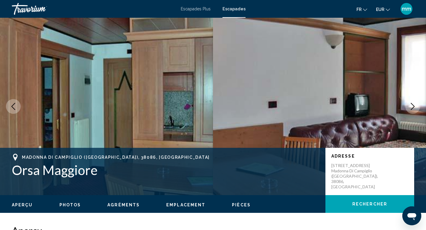
click at [416, 104] on button "Next image" at bounding box center [412, 106] width 15 height 15
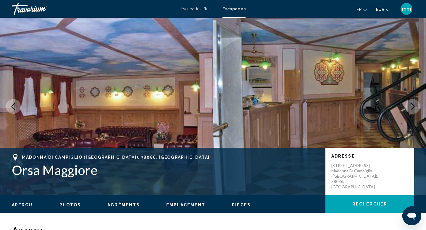
click at [416, 104] on button "Next image" at bounding box center [412, 106] width 15 height 15
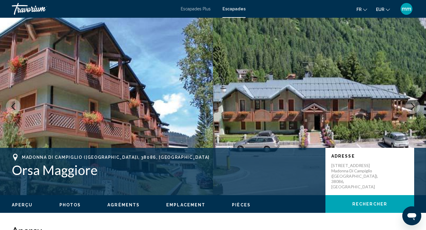
click at [416, 104] on button "Next image" at bounding box center [412, 106] width 15 height 15
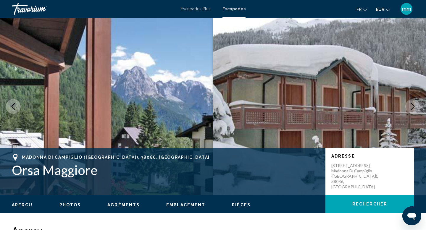
click at [416, 104] on button "Next image" at bounding box center [412, 106] width 15 height 15
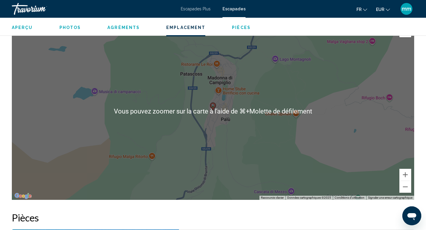
scroll to position [747, 0]
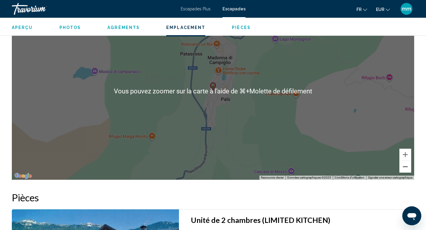
click at [404, 165] on button "Zoom arrière" at bounding box center [406, 167] width 12 height 12
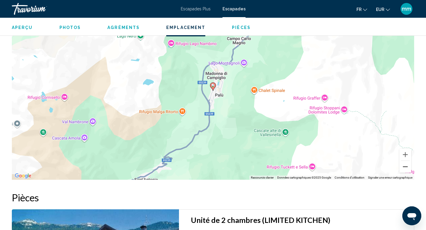
click at [404, 165] on button "Zoom arrière" at bounding box center [406, 167] width 12 height 12
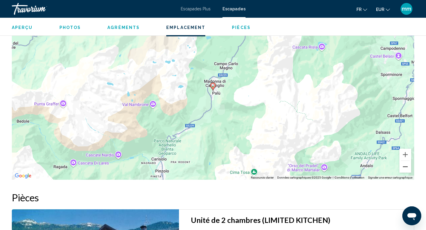
click at [404, 165] on button "Zoom arrière" at bounding box center [406, 167] width 12 height 12
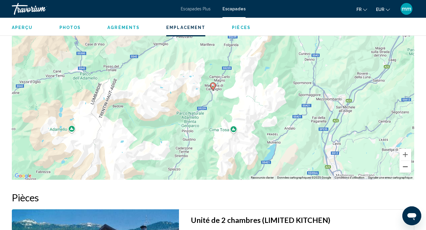
click at [404, 165] on button "Zoom arrière" at bounding box center [406, 167] width 12 height 12
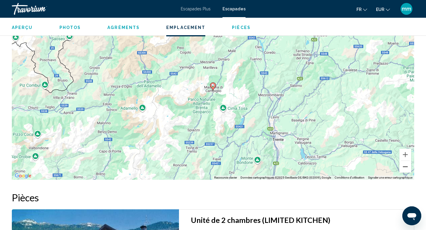
click at [404, 165] on button "Zoom arrière" at bounding box center [406, 167] width 12 height 12
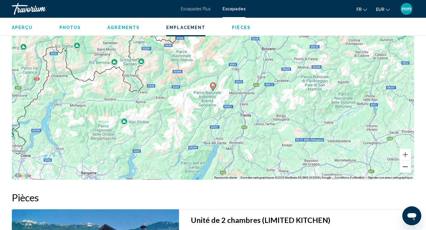
click at [404, 165] on button "Zoom arrière" at bounding box center [406, 167] width 12 height 12
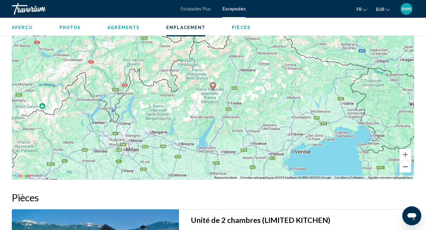
click at [404, 165] on button "Zoom arrière" at bounding box center [406, 167] width 12 height 12
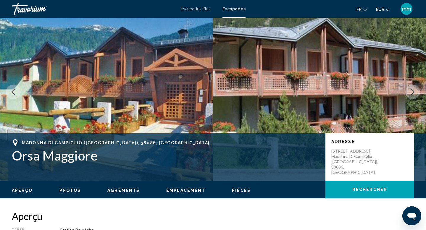
scroll to position [12, 0]
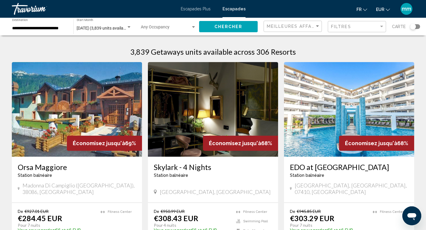
click at [329, 117] on img "Contenu principal" at bounding box center [349, 109] width 130 height 95
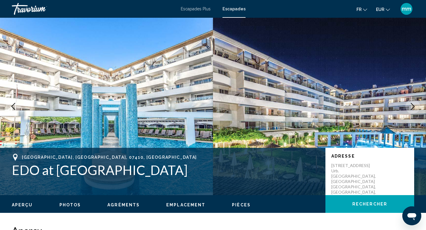
click at [415, 104] on icon "Next image" at bounding box center [412, 106] width 7 height 7
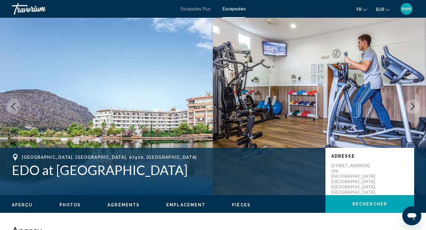
click at [415, 105] on icon "Next image" at bounding box center [412, 106] width 7 height 7
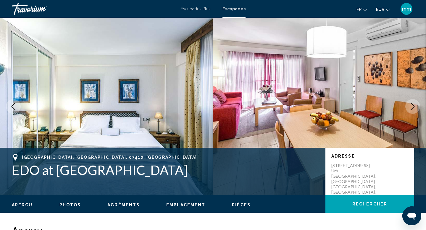
click at [415, 105] on icon "Next image" at bounding box center [412, 106] width 7 height 7
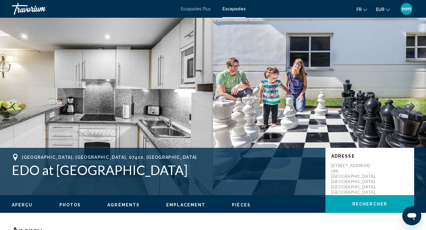
click at [415, 105] on icon "Next image" at bounding box center [412, 106] width 7 height 7
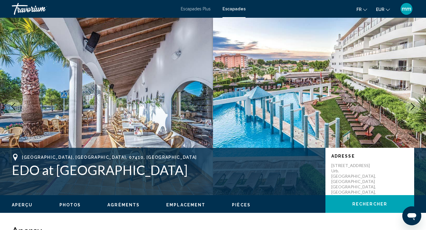
click at [415, 105] on icon "Next image" at bounding box center [412, 106] width 7 height 7
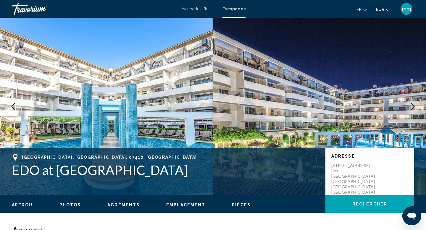
click at [415, 105] on icon "Next image" at bounding box center [412, 106] width 7 height 7
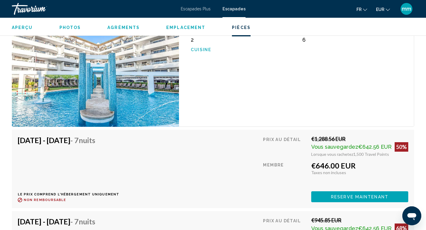
scroll to position [994, 0]
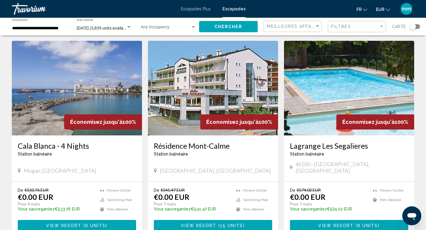
scroll to position [19, 0]
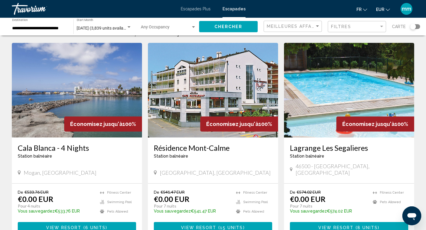
click at [346, 82] on img "Contenu principal" at bounding box center [349, 90] width 130 height 95
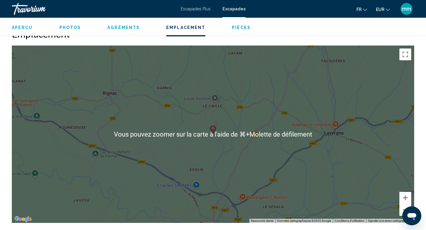
scroll to position [788, 0]
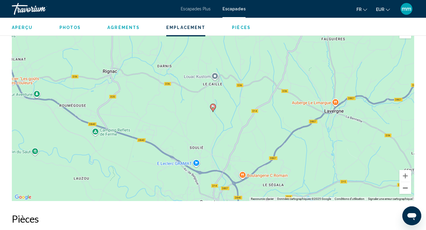
click at [407, 191] on button "Zoom arrière" at bounding box center [406, 188] width 12 height 12
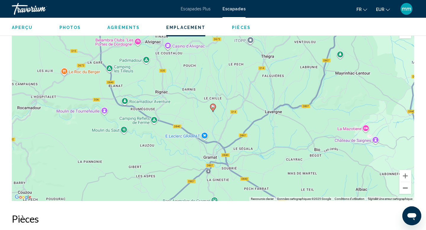
click at [407, 191] on button "Zoom arrière" at bounding box center [406, 188] width 12 height 12
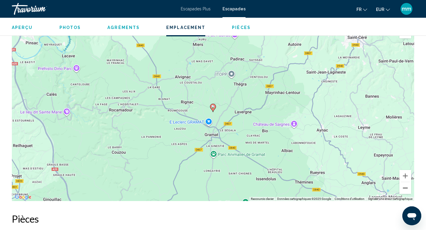
click at [407, 191] on button "Zoom arrière" at bounding box center [406, 188] width 12 height 12
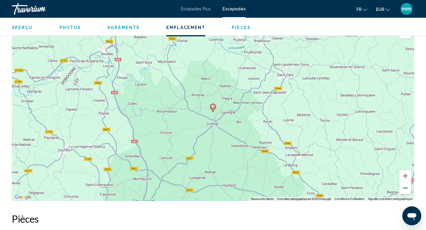
click at [407, 191] on button "Zoom arrière" at bounding box center [406, 188] width 12 height 12
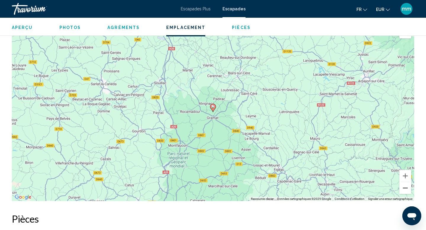
click at [407, 191] on button "Zoom arrière" at bounding box center [406, 188] width 12 height 12
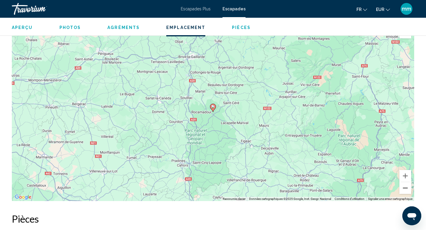
click at [407, 191] on button "Zoom arrière" at bounding box center [406, 188] width 12 height 12
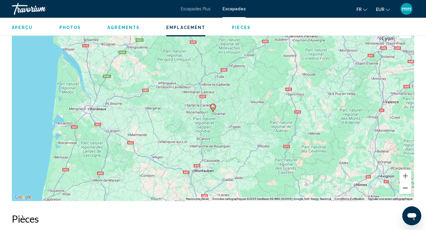
click at [407, 191] on button "Zoom arrière" at bounding box center [406, 188] width 12 height 12
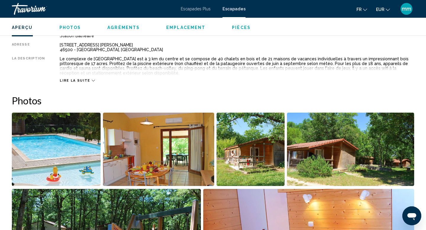
scroll to position [211, 0]
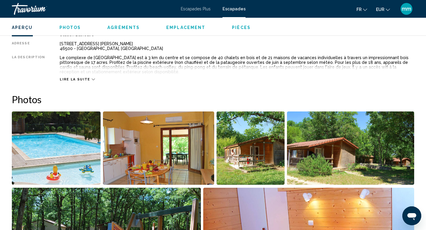
click at [255, 161] on img "Open full-screen image slider" at bounding box center [251, 148] width 68 height 73
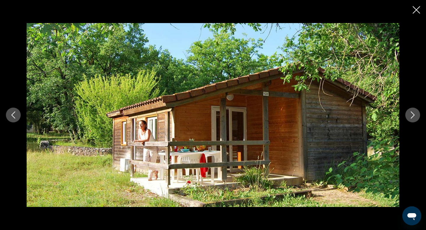
click at [415, 117] on icon "Next image" at bounding box center [412, 115] width 7 height 7
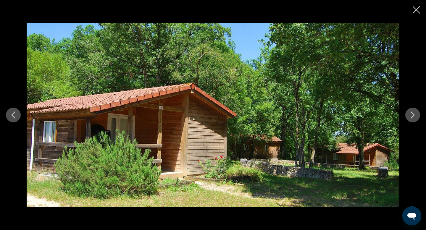
click at [415, 117] on icon "Next image" at bounding box center [412, 115] width 7 height 7
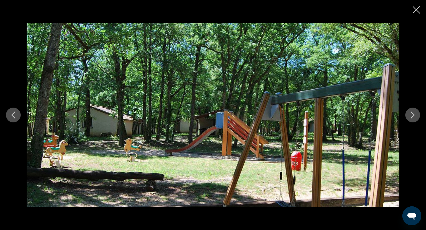
click at [415, 117] on icon "Next image" at bounding box center [412, 115] width 7 height 7
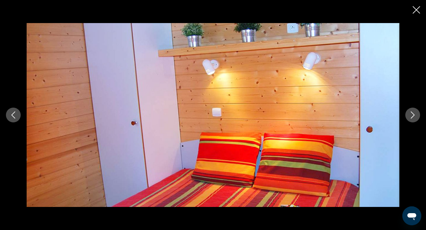
click at [415, 117] on icon "Next image" at bounding box center [412, 115] width 7 height 7
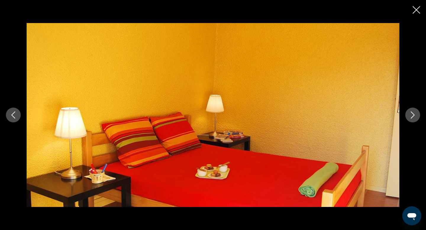
click at [415, 117] on icon "Next image" at bounding box center [412, 115] width 7 height 7
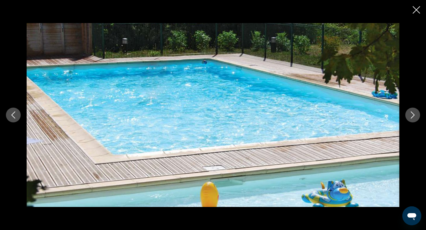
click at [415, 117] on icon "Next image" at bounding box center [412, 115] width 7 height 7
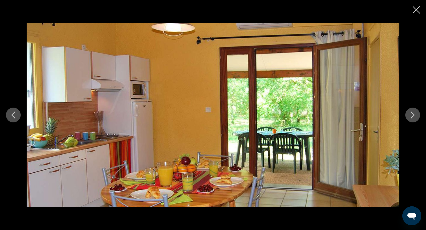
click at [415, 9] on icon "Close slideshow" at bounding box center [416, 9] width 7 height 7
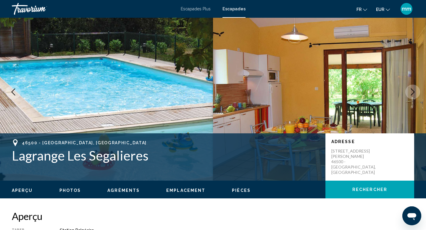
scroll to position [0, 0]
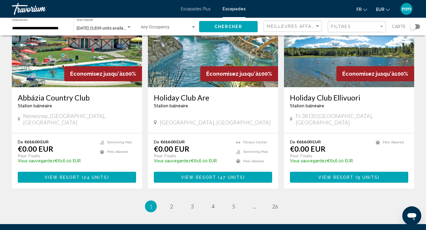
scroll to position [704, 0]
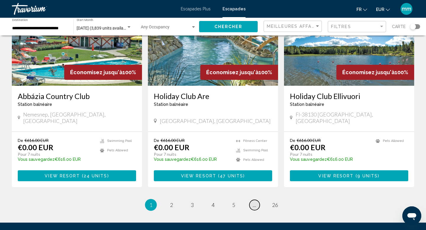
click at [252, 200] on link "page ..." at bounding box center [254, 205] width 10 height 10
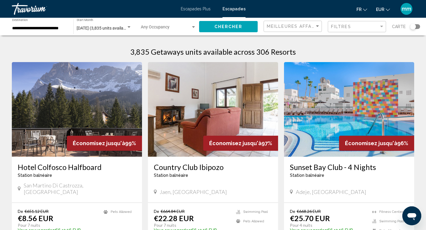
click at [212, 114] on img "Contenu principal" at bounding box center [213, 109] width 130 height 95
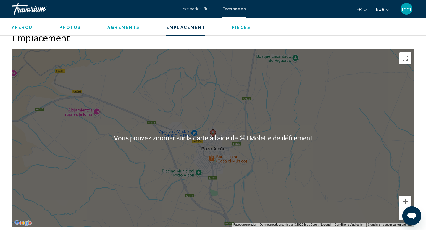
scroll to position [824, 0]
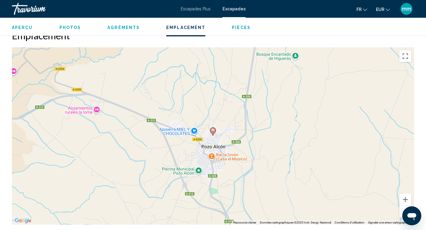
click at [402, 210] on button "Zoom arrière" at bounding box center [406, 212] width 12 height 12
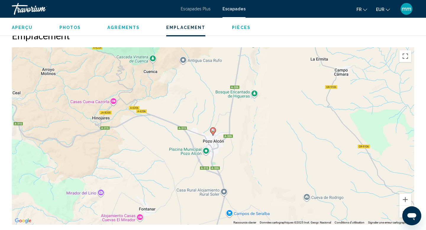
click at [402, 210] on button "Zoom arrière" at bounding box center [406, 212] width 12 height 12
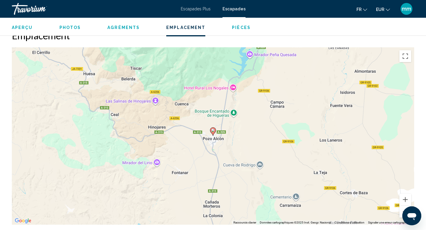
click at [402, 210] on button "Zoom arrière" at bounding box center [406, 212] width 12 height 12
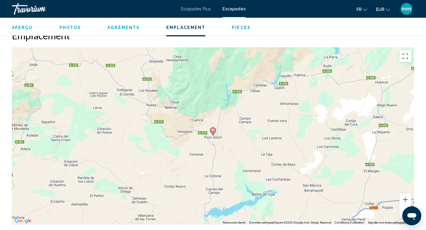
click at [402, 210] on button "Zoom arrière" at bounding box center [406, 212] width 12 height 12
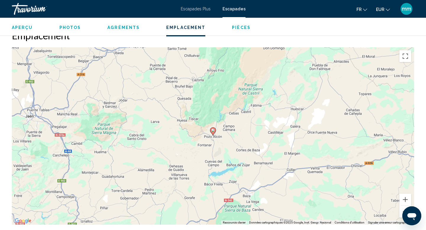
click at [402, 210] on button "Zoom arrière" at bounding box center [406, 212] width 12 height 12
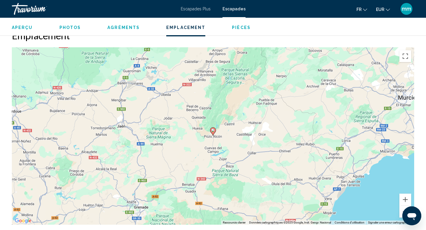
click at [402, 210] on button "Zoom arrière" at bounding box center [406, 212] width 12 height 12
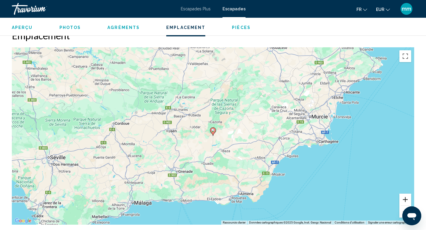
click at [408, 198] on button "Zoom avant" at bounding box center [406, 200] width 12 height 12
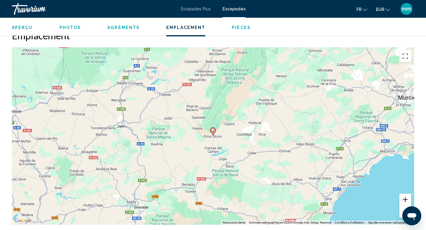
click at [408, 198] on button "Zoom avant" at bounding box center [406, 200] width 12 height 12
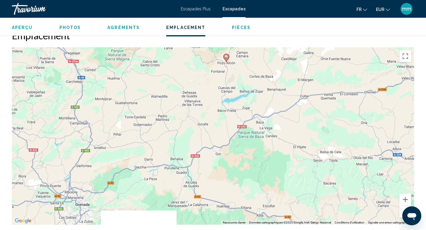
drag, startPoint x: 185, startPoint y: 150, endPoint x: 199, endPoint y: 75, distance: 75.8
click at [199, 75] on div "Pour activer le glissement avec le clavier, appuyez sur Alt+Entrée. Une fois ce…" at bounding box center [213, 136] width 402 height 178
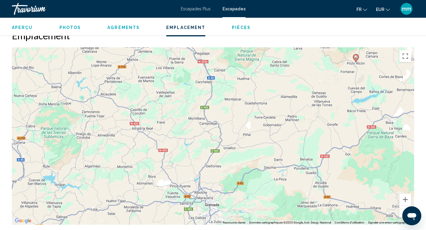
drag, startPoint x: 130, startPoint y: 137, endPoint x: 260, endPoint y: 135, distance: 130.2
click at [261, 135] on div "Pour activer le glissement avec le clavier, appuyez sur Alt+Entrée. Une fois ce…" at bounding box center [213, 136] width 402 height 178
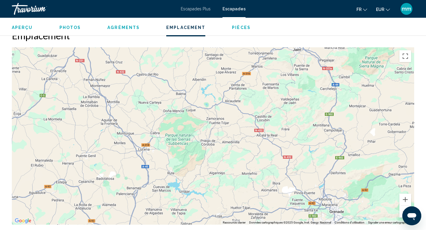
drag, startPoint x: 197, startPoint y: 122, endPoint x: 323, endPoint y: 130, distance: 125.7
click at [323, 130] on div "Pour activer le glissement avec le clavier, appuyez sur Alt+Entrée. Une fois ce…" at bounding box center [213, 136] width 402 height 178
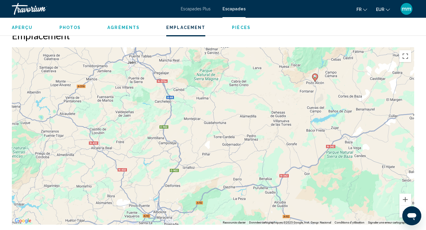
drag, startPoint x: 313, startPoint y: 128, endPoint x: 146, endPoint y: 141, distance: 167.1
click at [146, 141] on div "Pour activer le glissement avec le clavier, appuyez sur Alt+Entrée. Une fois ce…" at bounding box center [213, 136] width 402 height 178
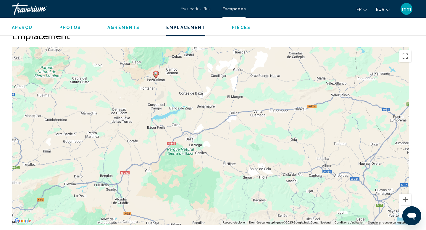
drag, startPoint x: 270, startPoint y: 171, endPoint x: 110, endPoint y: 168, distance: 160.4
click at [109, 168] on div "Pour activer le glissement avec le clavier, appuyez sur Alt+Entrée. Une fois ce…" at bounding box center [213, 136] width 402 height 178
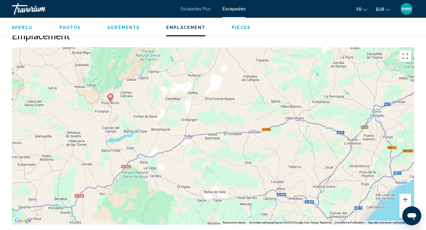
drag, startPoint x: 197, startPoint y: 188, endPoint x: 151, endPoint y: 211, distance: 51.7
click at [151, 211] on div "Pour activer le glissement avec le clavier, appuyez sur Alt+Entrée. Une fois ce…" at bounding box center [213, 136] width 402 height 178
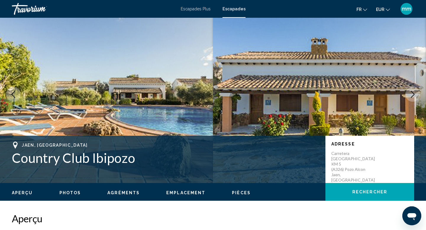
scroll to position [0, 0]
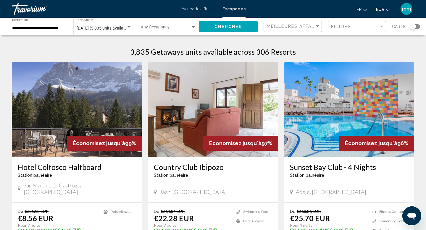
click at [89, 124] on img "Contenu principal" at bounding box center [77, 109] width 130 height 95
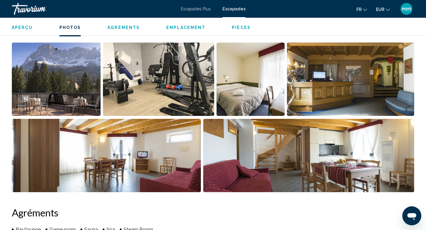
scroll to position [284, 0]
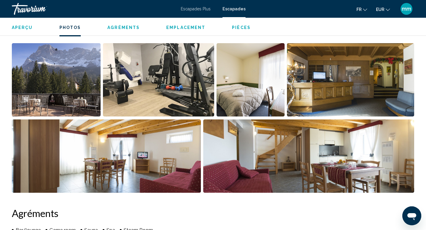
click at [267, 95] on img "Open full-screen image slider" at bounding box center [251, 79] width 68 height 73
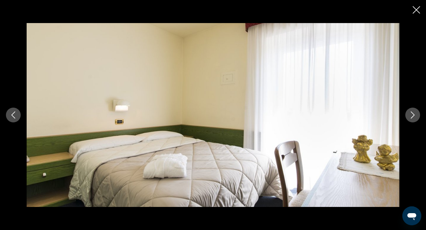
click at [413, 116] on icon "Next image" at bounding box center [413, 115] width 4 height 7
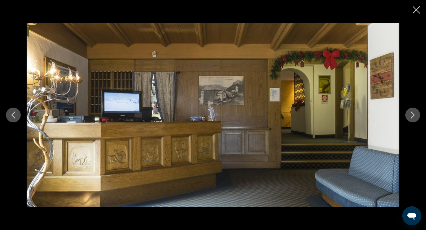
click at [413, 116] on icon "Next image" at bounding box center [413, 115] width 4 height 7
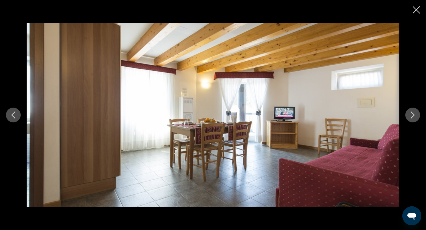
click at [413, 116] on icon "Next image" at bounding box center [413, 115] width 4 height 7
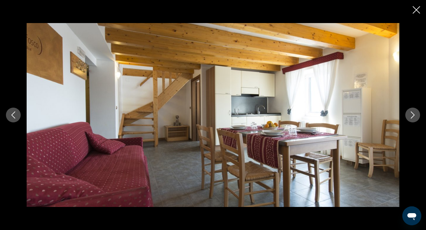
click at [413, 116] on icon "Next image" at bounding box center [413, 115] width 4 height 7
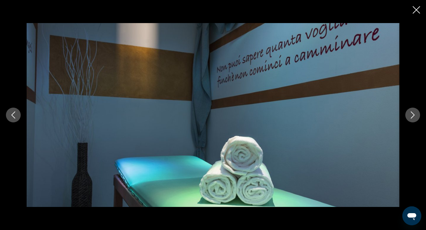
click at [413, 116] on icon "Next image" at bounding box center [413, 115] width 4 height 7
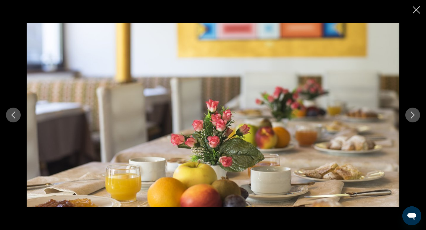
click at [413, 116] on icon "Next image" at bounding box center [413, 115] width 4 height 7
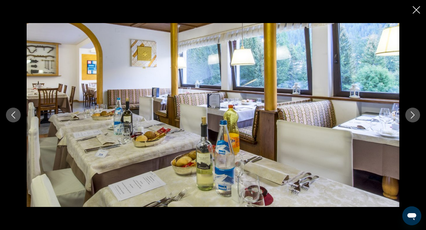
click at [413, 116] on icon "Next image" at bounding box center [413, 115] width 4 height 7
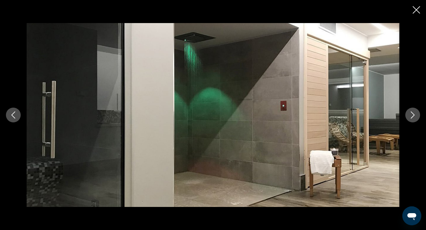
click at [413, 116] on icon "Next image" at bounding box center [413, 115] width 4 height 7
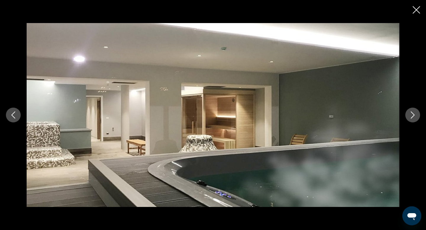
click at [413, 116] on icon "Next image" at bounding box center [413, 115] width 4 height 7
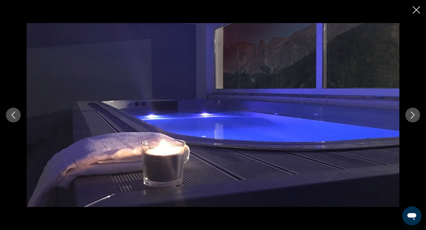
click at [413, 116] on icon "Next image" at bounding box center [413, 115] width 4 height 7
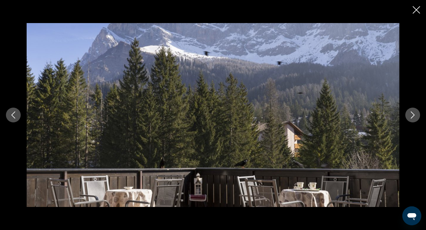
click at [416, 8] on icon "Close slideshow" at bounding box center [416, 9] width 7 height 7
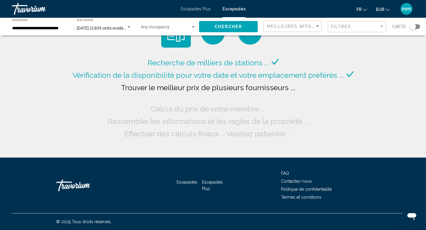
click at [109, 28] on span "[DATE] (3,839 units available)" at bounding box center [104, 28] width 54 height 5
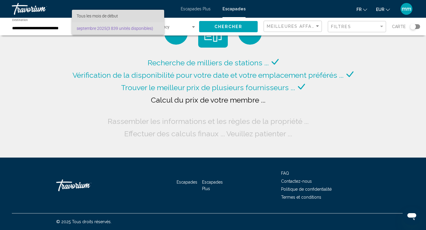
click at [111, 17] on font "Tous les mois de début" at bounding box center [97, 16] width 41 height 5
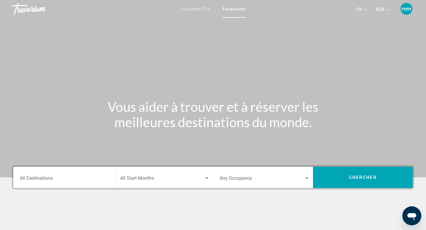
click at [42, 181] on input "Destination All Destinations" at bounding box center [65, 179] width 90 height 5
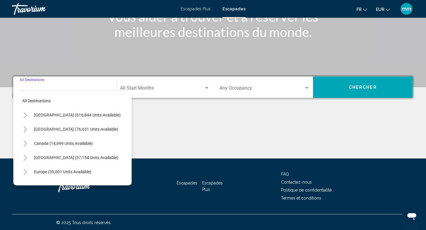
scroll to position [91, 0]
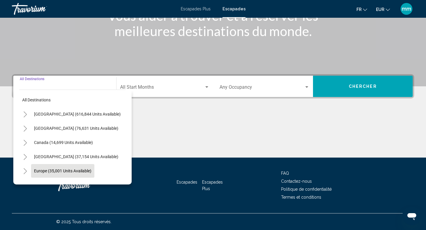
click at [45, 172] on span "Europe (35,001 units available)" at bounding box center [62, 171] width 57 height 5
type input "**********"
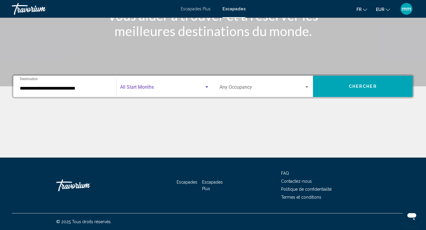
click at [159, 88] on span "Search widget" at bounding box center [162, 88] width 84 height 5
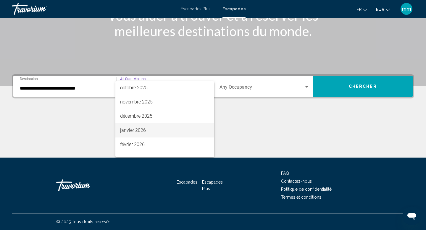
scroll to position [36, 0]
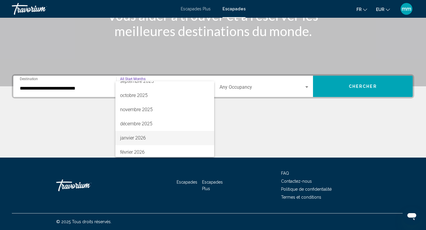
click at [143, 136] on font "janvier 2026" at bounding box center [133, 138] width 26 height 6
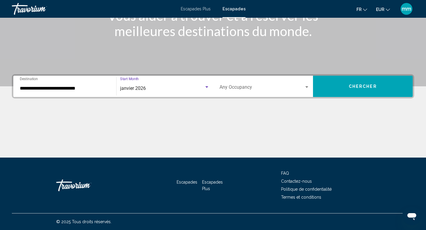
click at [342, 80] on button "Chercher" at bounding box center [363, 86] width 100 height 21
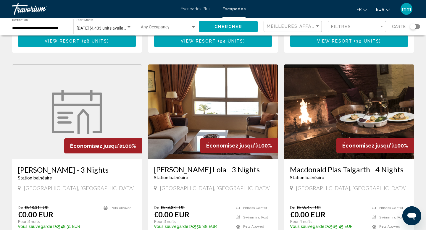
scroll to position [409, 0]
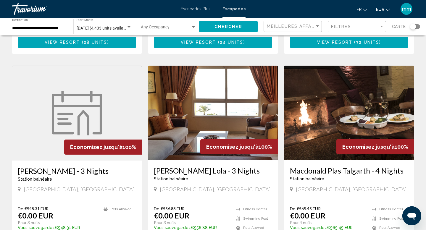
click at [339, 100] on img "Contenu principal" at bounding box center [349, 113] width 130 height 95
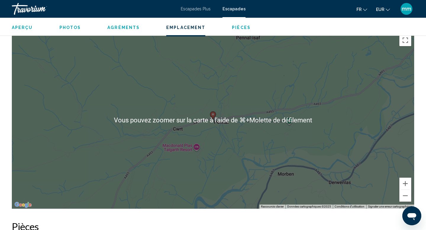
scroll to position [753, 0]
click at [405, 197] on button "Zoom arrière" at bounding box center [406, 196] width 12 height 12
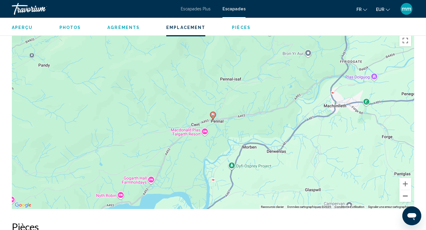
click at [405, 197] on button "Zoom arrière" at bounding box center [406, 196] width 12 height 12
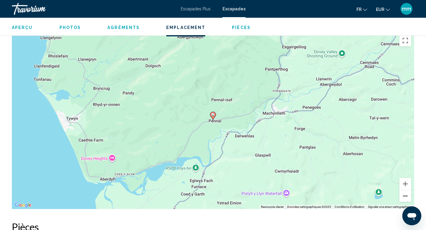
click at [405, 197] on button "Zoom arrière" at bounding box center [406, 196] width 12 height 12
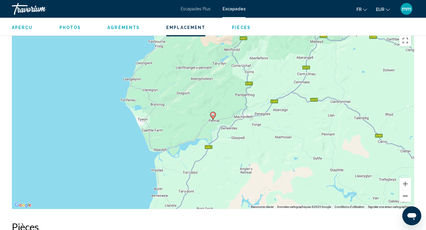
click at [405, 197] on button "Zoom arrière" at bounding box center [406, 196] width 12 height 12
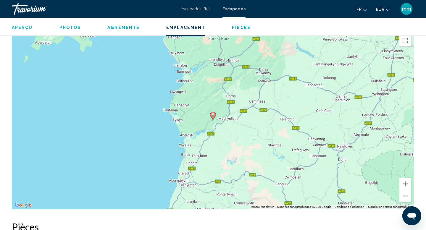
click at [405, 197] on button "Zoom arrière" at bounding box center [406, 196] width 12 height 12
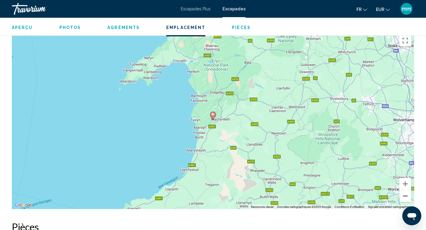
click at [405, 197] on button "Zoom arrière" at bounding box center [406, 196] width 12 height 12
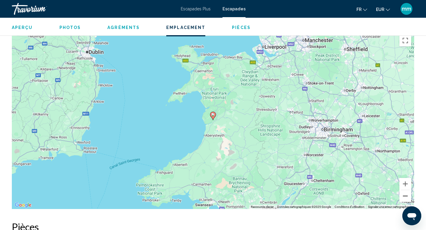
click at [405, 197] on button "Zoom arrière" at bounding box center [406, 196] width 12 height 12
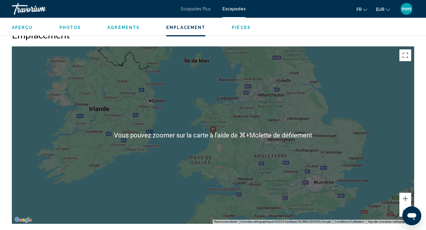
scroll to position [737, 0]
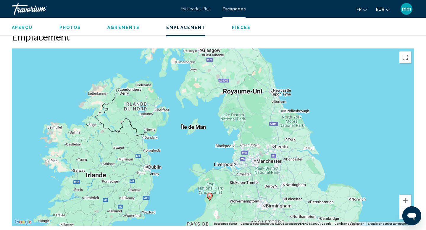
drag, startPoint x: 333, startPoint y: 107, endPoint x: 330, endPoint y: 172, distance: 64.9
click at [330, 172] on div "Pour activer le glissement avec le clavier, appuyez sur Alt+Entrée. Une fois ce…" at bounding box center [213, 138] width 402 height 178
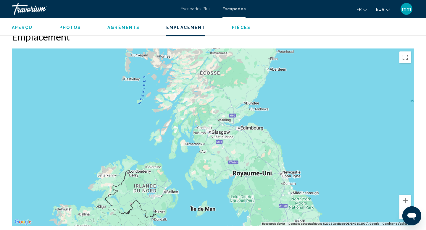
drag, startPoint x: 328, startPoint y: 81, endPoint x: 338, endPoint y: 164, distance: 83.1
click at [338, 164] on div "Pour activer le glissement avec le clavier, appuyez sur Alt+Entrée. Une fois ce…" at bounding box center [213, 138] width 402 height 178
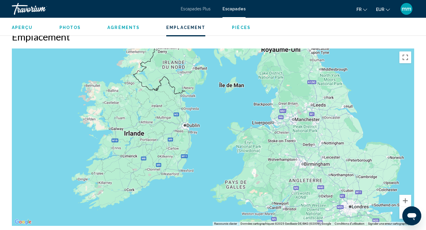
drag, startPoint x: 230, startPoint y: 193, endPoint x: 257, endPoint y: 68, distance: 127.9
click at [258, 68] on div "Contenu principal" at bounding box center [213, 138] width 402 height 178
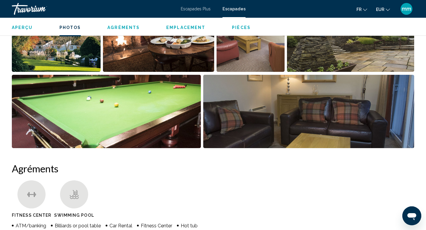
scroll to position [322, 0]
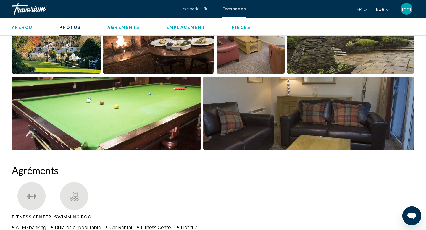
click at [153, 51] on img "Open full-screen image slider" at bounding box center [158, 36] width 111 height 73
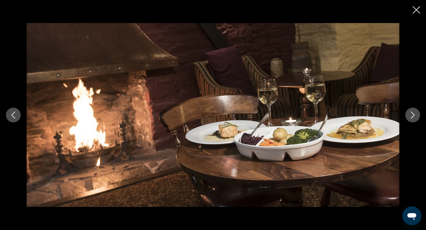
click at [412, 113] on icon "Next image" at bounding box center [412, 115] width 7 height 7
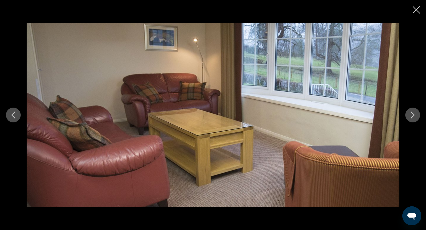
click at [412, 113] on icon "Next image" at bounding box center [412, 115] width 7 height 7
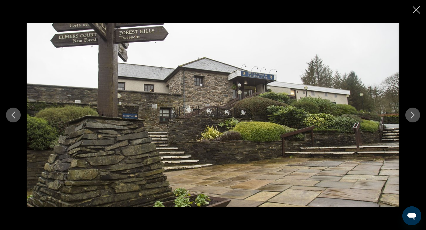
click at [412, 113] on icon "Next image" at bounding box center [412, 115] width 7 height 7
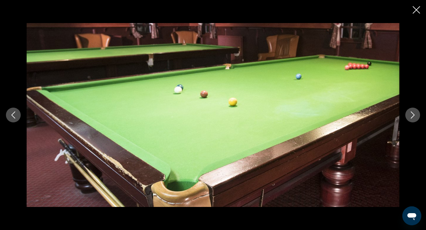
click at [412, 113] on icon "Next image" at bounding box center [412, 115] width 7 height 7
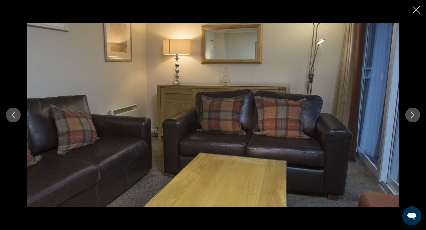
click at [412, 114] on icon "Next image" at bounding box center [412, 115] width 7 height 7
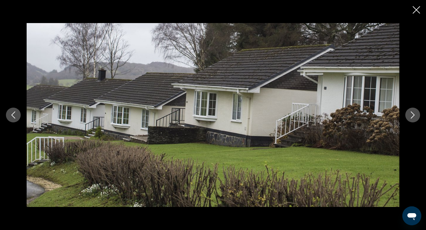
click at [412, 114] on icon "Next image" at bounding box center [412, 115] width 7 height 7
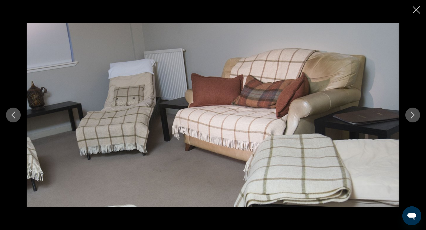
click at [412, 114] on icon "Next image" at bounding box center [412, 115] width 7 height 7
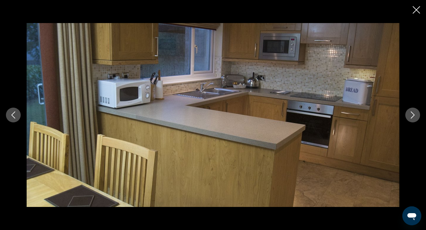
click at [412, 114] on icon "Next image" at bounding box center [412, 115] width 7 height 7
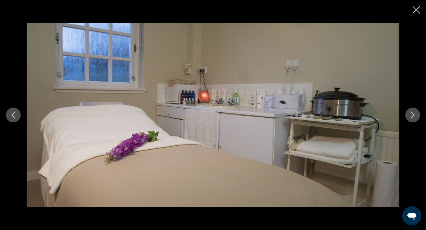
click at [412, 114] on icon "Next image" at bounding box center [412, 115] width 7 height 7
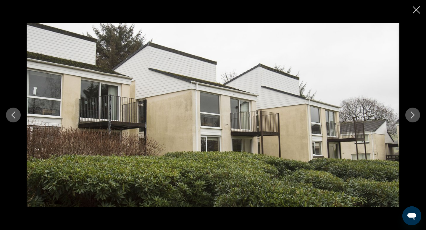
click at [412, 114] on icon "Next image" at bounding box center [412, 115] width 7 height 7
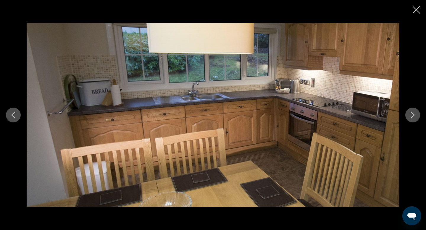
click at [412, 114] on icon "Next image" at bounding box center [412, 115] width 7 height 7
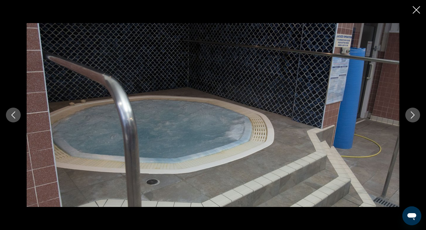
click at [412, 114] on icon "Next image" at bounding box center [412, 115] width 7 height 7
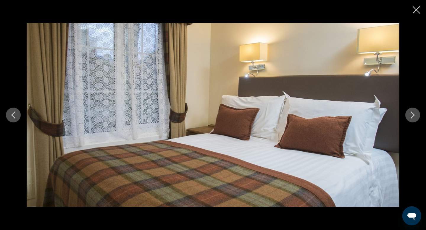
click at [412, 114] on icon "Next image" at bounding box center [412, 115] width 7 height 7
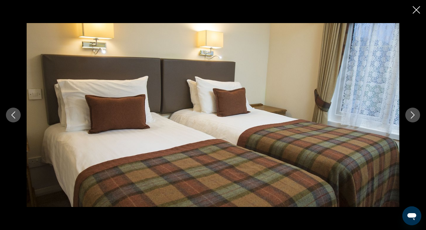
click at [412, 114] on icon "Next image" at bounding box center [412, 115] width 7 height 7
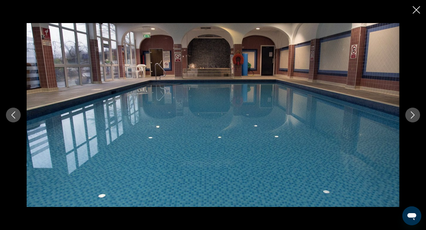
click at [412, 114] on icon "Next image" at bounding box center [412, 115] width 7 height 7
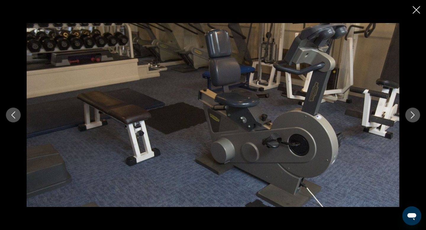
click at [412, 114] on icon "Next image" at bounding box center [412, 115] width 7 height 7
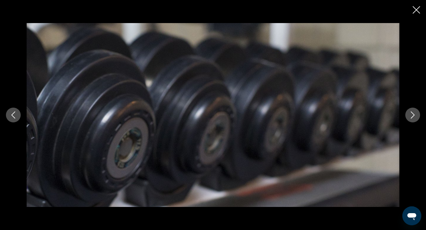
click at [412, 114] on icon "Next image" at bounding box center [412, 115] width 7 height 7
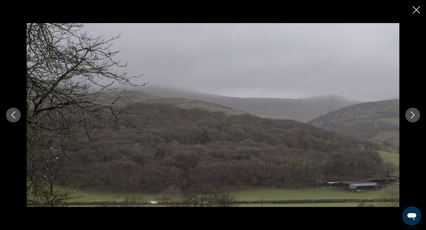
click at [417, 11] on icon "Close slideshow" at bounding box center [416, 9] width 7 height 7
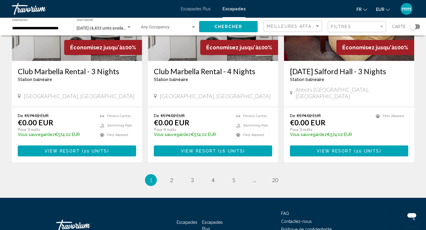
scroll to position [711, 0]
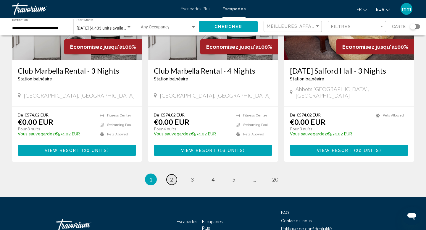
click at [170, 176] on link "page 2" at bounding box center [172, 180] width 10 height 10
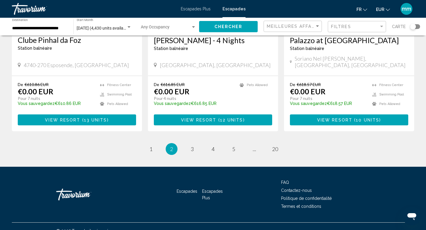
scroll to position [742, 0]
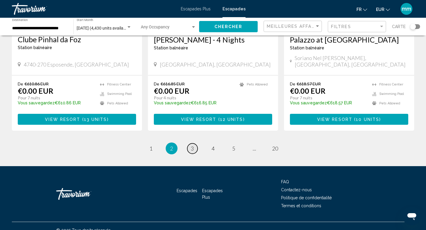
click at [192, 145] on span "3" at bounding box center [192, 148] width 3 height 7
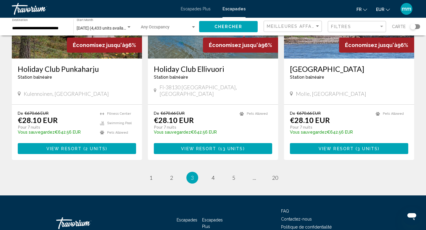
scroll to position [734, 0]
click at [212, 175] on span "4" at bounding box center [213, 178] width 3 height 7
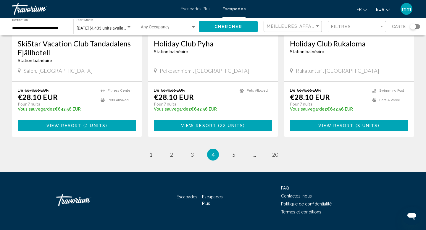
scroll to position [730, 0]
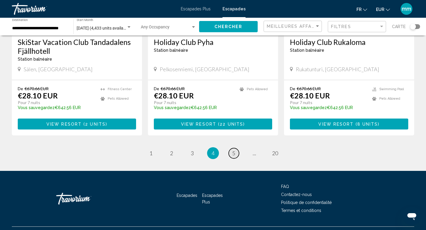
click at [234, 154] on span "5" at bounding box center [233, 153] width 3 height 7
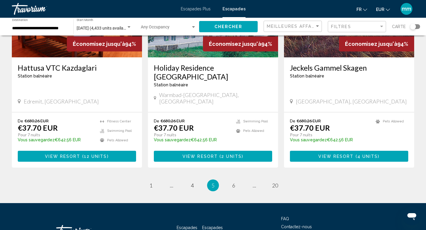
scroll to position [743, 0]
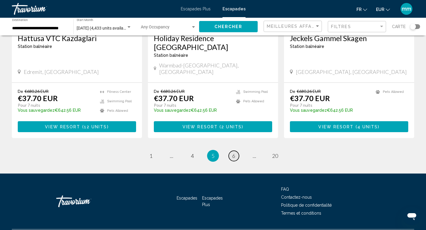
click at [235, 153] on span "6" at bounding box center [233, 156] width 3 height 7
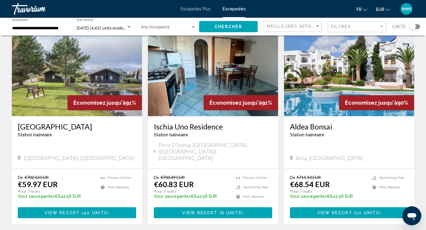
scroll to position [41, 0]
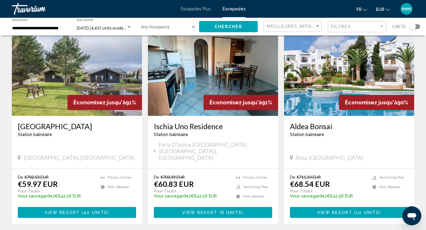
click at [218, 73] on img "Contenu principal" at bounding box center [213, 68] width 130 height 95
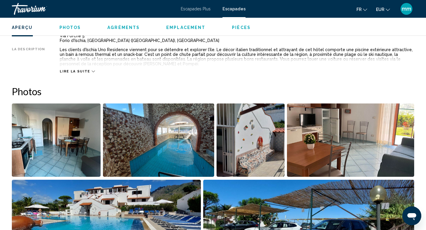
scroll to position [222, 0]
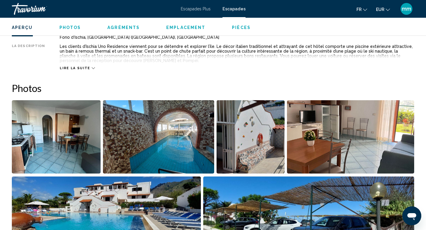
click at [99, 136] on img "Open full-screen image slider" at bounding box center [56, 136] width 89 height 73
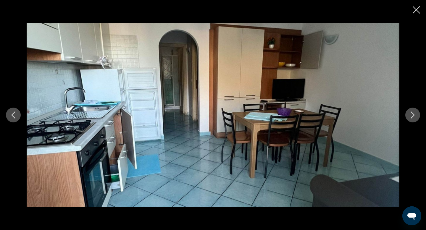
click at [413, 113] on icon "Next image" at bounding box center [412, 115] width 7 height 7
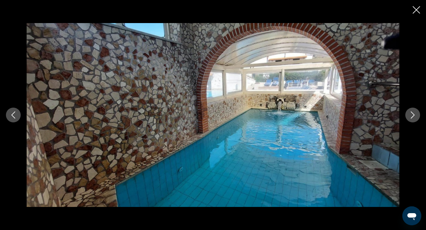
click at [413, 113] on icon "Next image" at bounding box center [412, 115] width 7 height 7
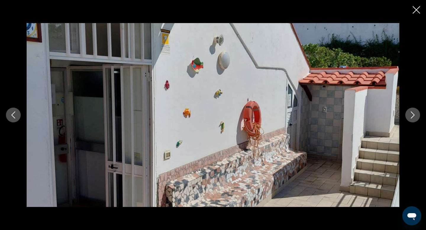
click at [413, 113] on icon "Next image" at bounding box center [412, 115] width 7 height 7
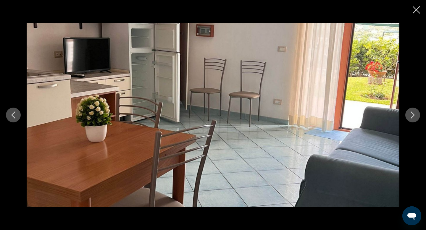
click at [413, 113] on icon "Next image" at bounding box center [412, 115] width 7 height 7
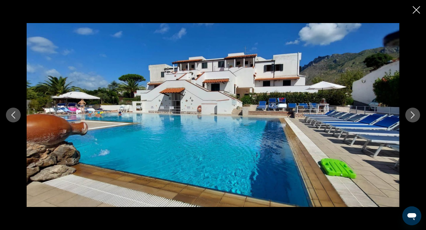
click at [413, 113] on icon "Next image" at bounding box center [412, 115] width 7 height 7
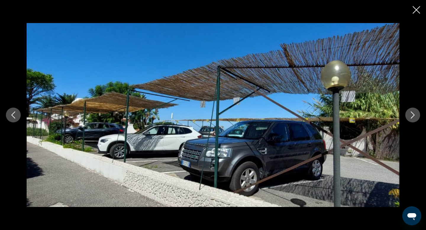
click at [413, 113] on icon "Next image" at bounding box center [412, 115] width 7 height 7
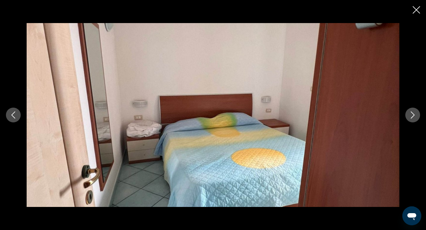
click at [413, 113] on icon "Next image" at bounding box center [412, 115] width 7 height 7
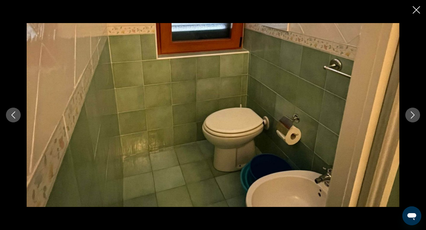
click at [413, 113] on icon "Next image" at bounding box center [412, 115] width 7 height 7
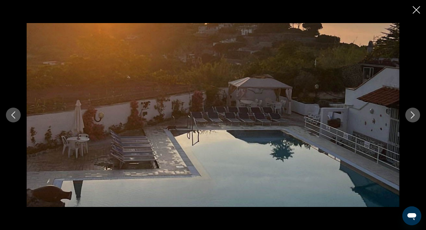
click at [413, 113] on icon "Next image" at bounding box center [412, 115] width 7 height 7
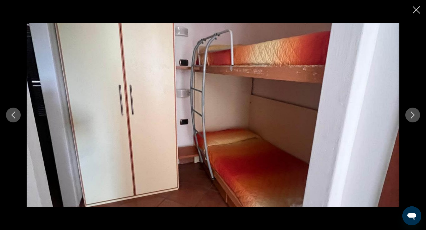
click at [413, 113] on icon "Next image" at bounding box center [412, 115] width 7 height 7
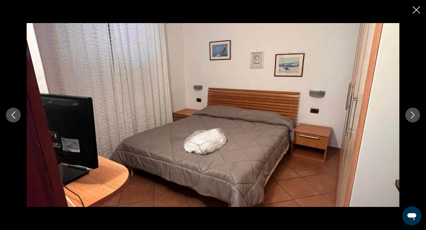
click at [413, 113] on icon "Next image" at bounding box center [412, 115] width 7 height 7
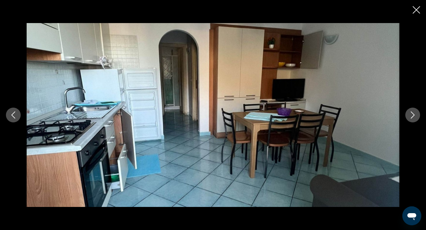
click at [415, 10] on icon "Close slideshow" at bounding box center [416, 9] width 7 height 7
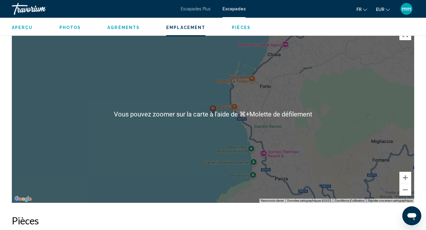
scroll to position [890, 0]
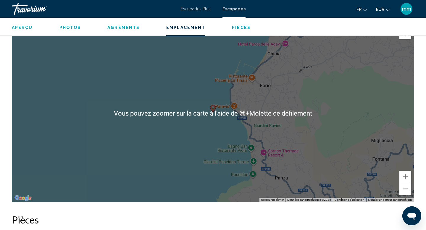
click at [407, 188] on button "Zoom arrière" at bounding box center [406, 189] width 12 height 12
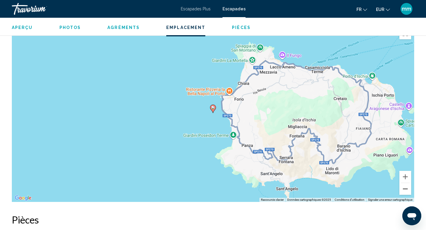
click at [407, 188] on button "Zoom arrière" at bounding box center [406, 189] width 12 height 12
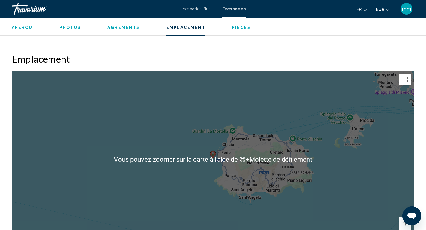
scroll to position [775, 0]
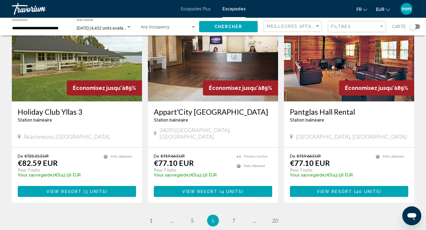
scroll to position [700, 0]
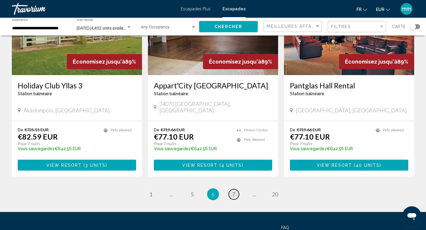
click at [233, 191] on span "7" at bounding box center [233, 194] width 3 height 7
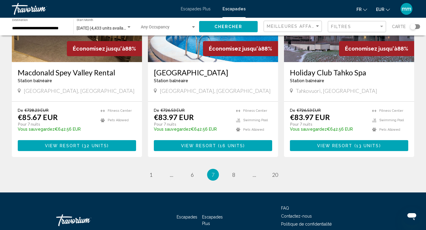
scroll to position [734, 0]
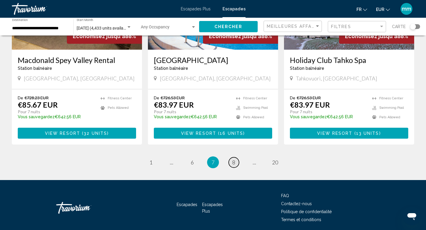
click at [233, 159] on span "8" at bounding box center [233, 162] width 3 height 7
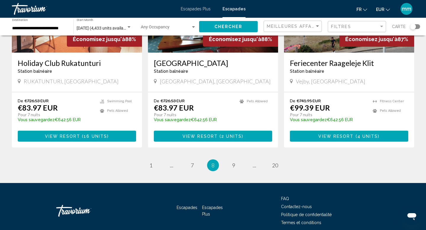
scroll to position [742, 0]
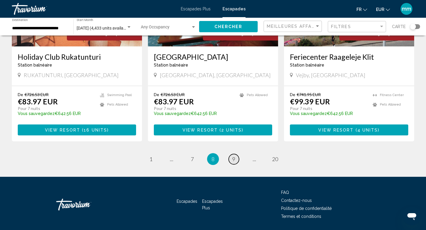
click at [233, 154] on link "page 9" at bounding box center [234, 159] width 10 height 10
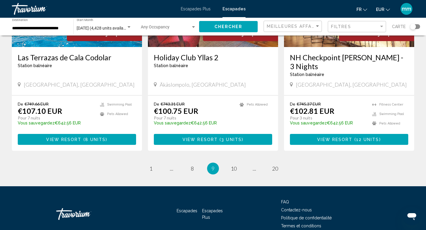
scroll to position [743, 0]
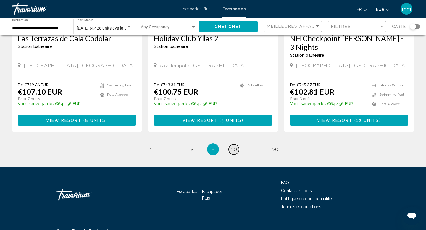
click at [234, 146] on span "10" at bounding box center [234, 149] width 6 height 7
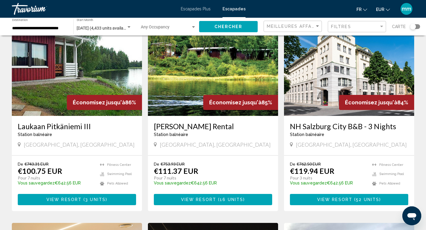
scroll to position [241, 0]
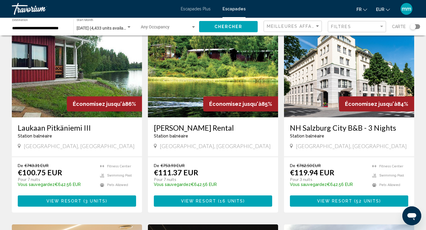
click at [332, 77] on img "Contenu principal" at bounding box center [349, 70] width 130 height 95
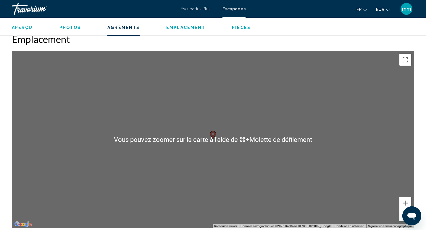
scroll to position [627, 0]
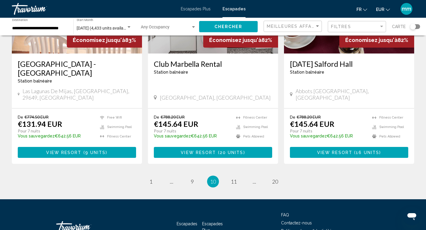
scroll to position [752, 0]
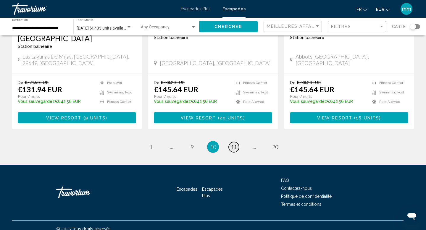
click at [234, 144] on span "11" at bounding box center [234, 147] width 6 height 7
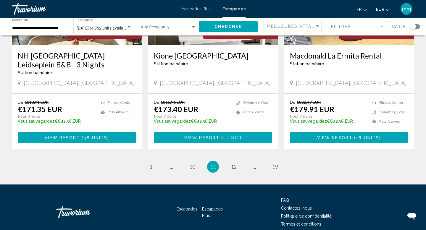
scroll to position [743, 0]
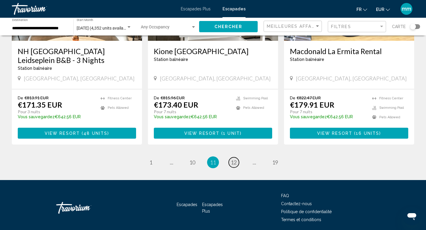
click at [237, 159] on span "12" at bounding box center [234, 162] width 6 height 7
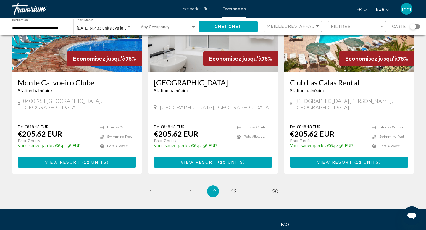
scroll to position [736, 0]
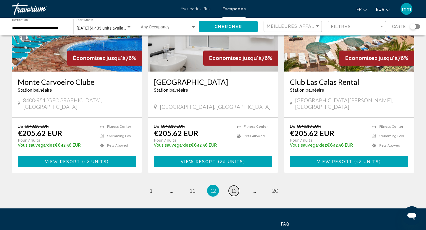
click at [231, 188] on span "13" at bounding box center [234, 191] width 6 height 7
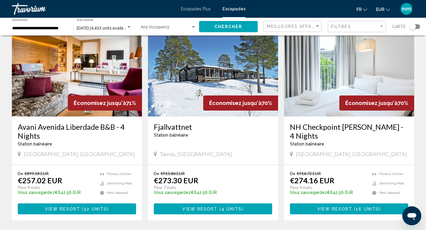
scroll to position [701, 0]
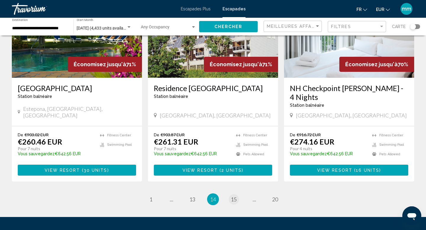
scroll to position [739, 0]
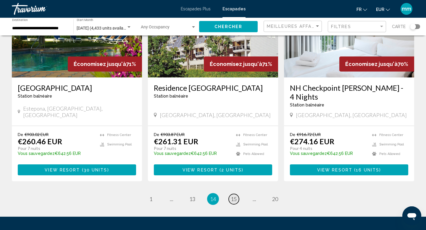
click at [234, 196] on span "15" at bounding box center [234, 199] width 6 height 7
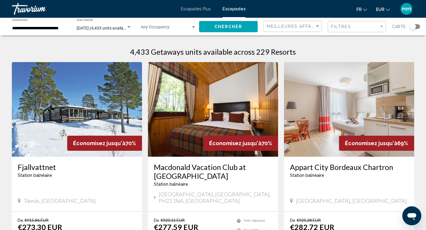
click at [234, 180] on h3 "Macdonald Vacation Club at [GEOGRAPHIC_DATA]" at bounding box center [213, 172] width 118 height 18
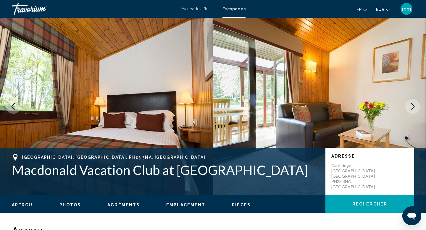
click at [412, 104] on icon "Next image" at bounding box center [413, 106] width 4 height 7
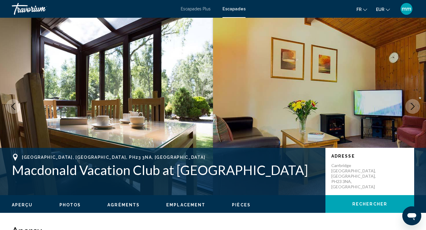
click at [412, 104] on icon "Next image" at bounding box center [413, 106] width 4 height 7
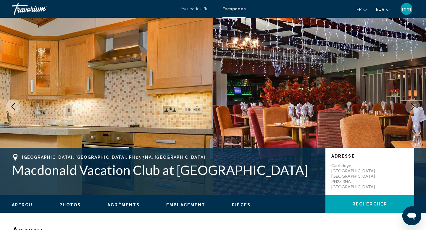
click at [412, 104] on icon "Next image" at bounding box center [413, 106] width 4 height 7
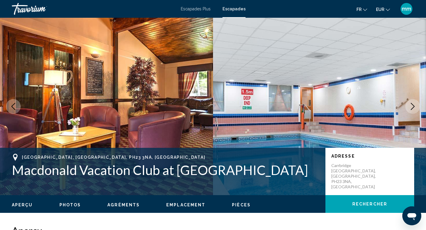
click at [412, 104] on icon "Next image" at bounding box center [413, 106] width 4 height 7
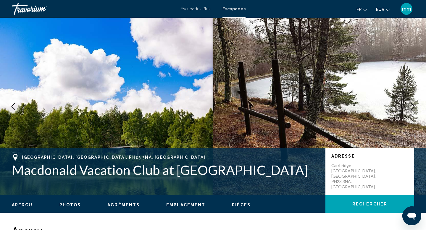
click at [412, 104] on icon "Next image" at bounding box center [413, 106] width 4 height 7
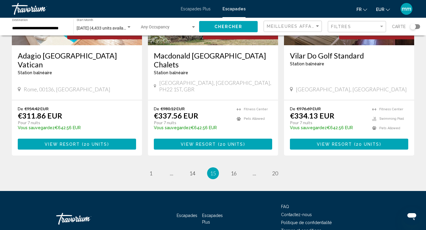
scroll to position [752, 0]
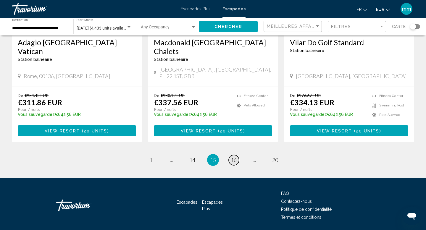
click at [235, 157] on span "16" at bounding box center [234, 160] width 6 height 7
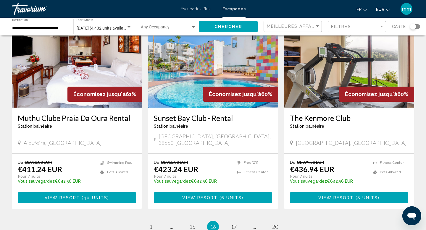
scroll to position [689, 0]
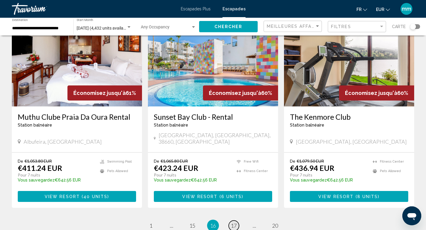
click at [233, 223] on span "17" at bounding box center [234, 226] width 6 height 7
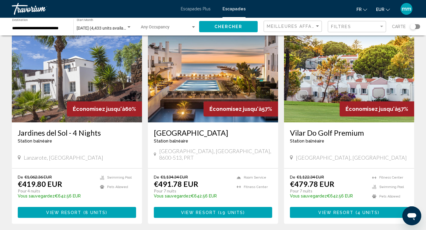
scroll to position [35, 0]
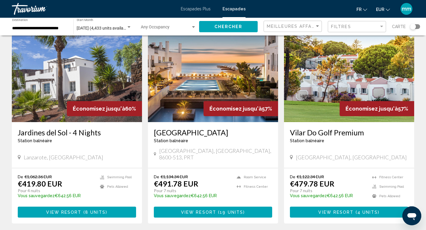
click at [182, 88] on img "Contenu principal" at bounding box center [213, 75] width 130 height 95
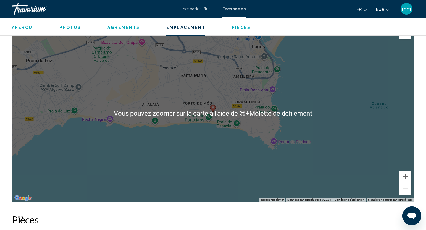
scroll to position [793, 0]
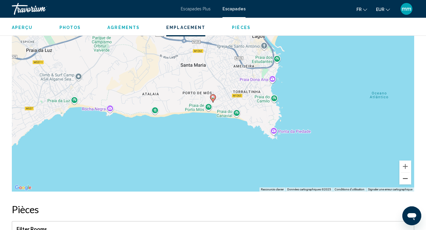
click at [407, 173] on button "Zoom arrière" at bounding box center [406, 179] width 12 height 12
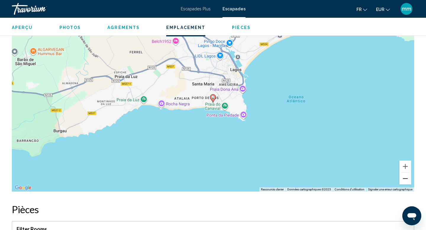
click at [407, 173] on button "Zoom arrière" at bounding box center [406, 179] width 12 height 12
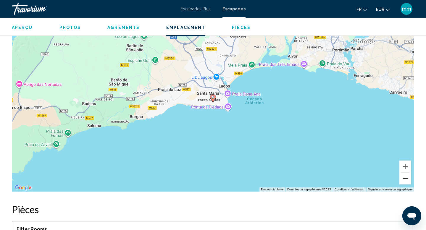
click at [407, 173] on button "Zoom arrière" at bounding box center [406, 179] width 12 height 12
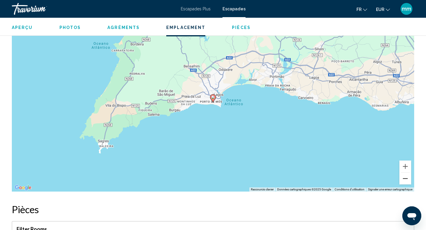
click at [407, 173] on button "Zoom arrière" at bounding box center [406, 179] width 12 height 12
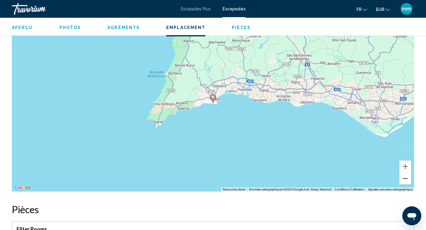
click at [407, 173] on button "Zoom arrière" at bounding box center [406, 179] width 12 height 12
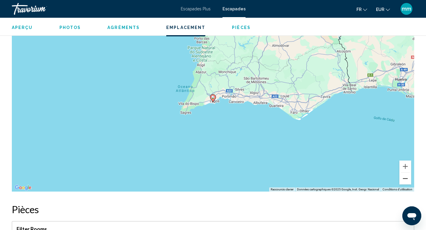
click at [407, 173] on button "Zoom arrière" at bounding box center [406, 179] width 12 height 12
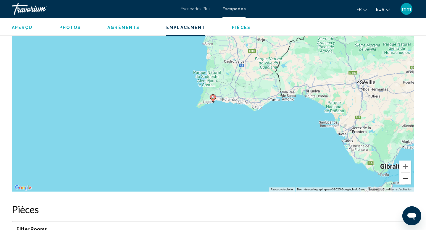
click at [407, 173] on button "Zoom arrière" at bounding box center [406, 179] width 12 height 12
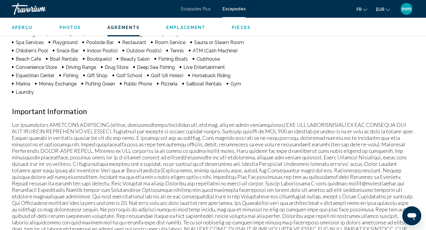
scroll to position [472, 0]
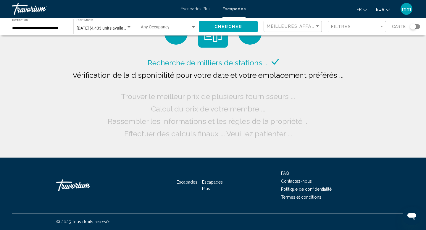
click at [119, 27] on span "[DATE] (4,433 units available)" at bounding box center [104, 28] width 54 height 5
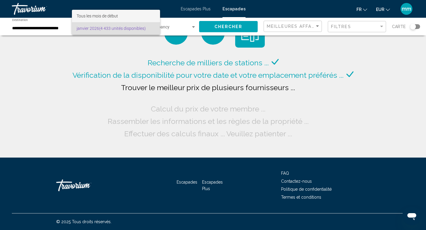
click at [112, 15] on font "Tous les mois de début" at bounding box center [97, 16] width 41 height 5
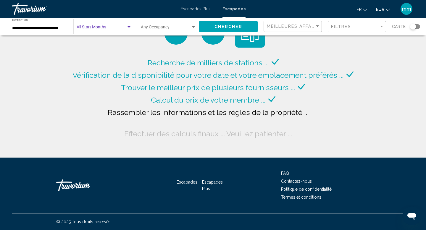
click at [231, 27] on span "Chercher" at bounding box center [229, 27] width 28 height 5
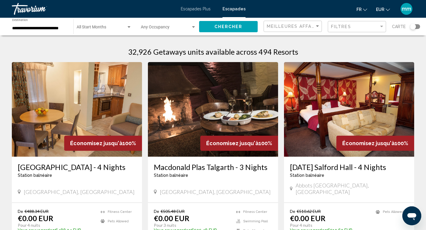
click at [230, 29] on button "Chercher" at bounding box center [228, 26] width 59 height 11
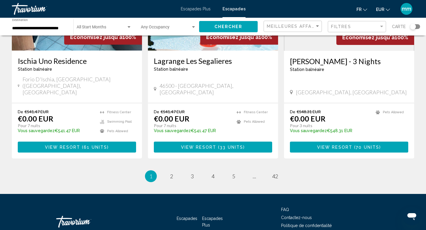
scroll to position [727, 0]
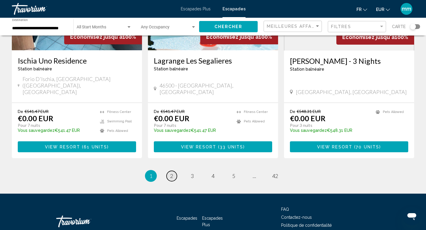
click at [173, 173] on span "2" at bounding box center [171, 176] width 3 height 7
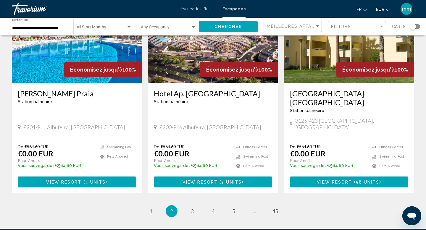
scroll to position [703, 0]
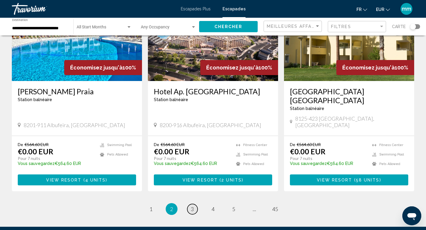
click at [193, 206] on span "3" at bounding box center [192, 209] width 3 height 7
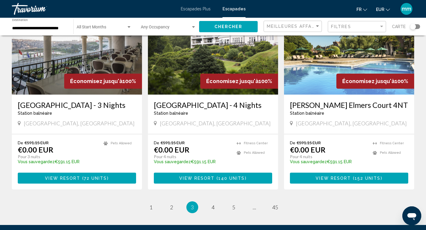
scroll to position [701, 0]
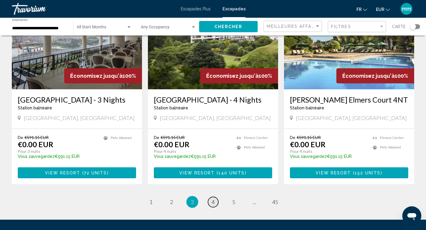
click at [214, 199] on span "4" at bounding box center [213, 202] width 3 height 7
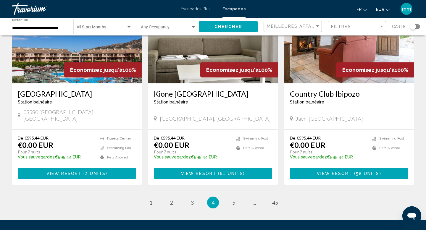
scroll to position [695, 0]
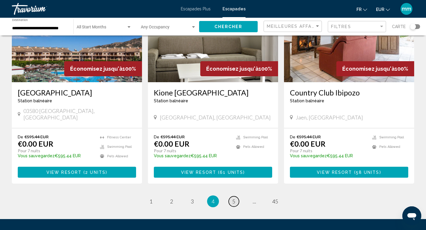
click at [234, 198] on span "5" at bounding box center [233, 201] width 3 height 7
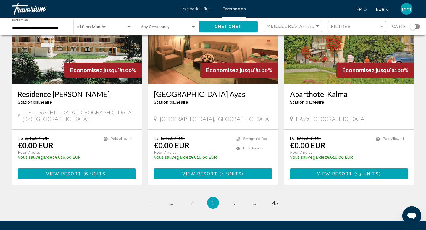
scroll to position [734, 0]
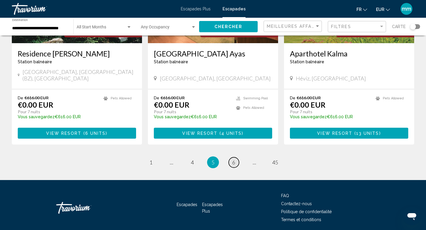
click at [236, 157] on link "page 6" at bounding box center [234, 162] width 10 height 10
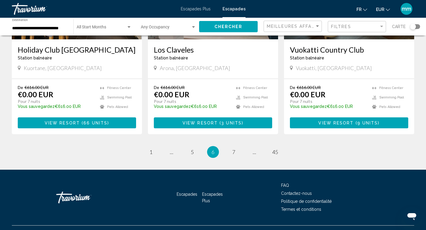
scroll to position [743, 0]
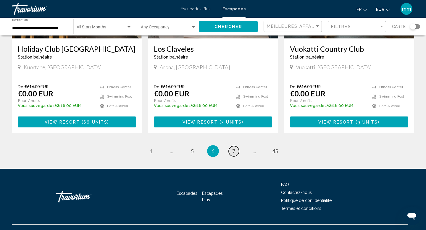
click at [232, 148] on span "7" at bounding box center [233, 151] width 3 height 7
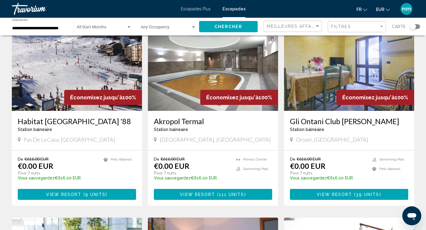
scroll to position [30, 0]
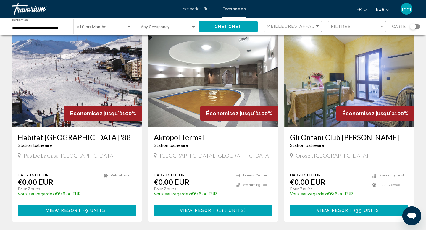
click at [86, 62] on img "Contenu principal" at bounding box center [77, 79] width 130 height 95
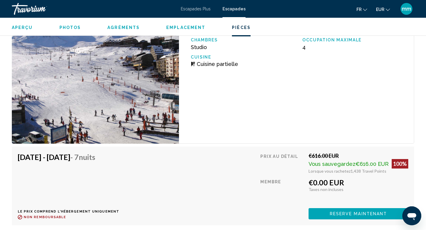
scroll to position [1528, 0]
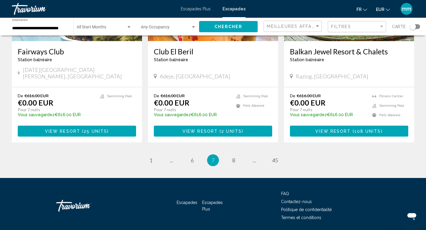
scroll to position [734, 0]
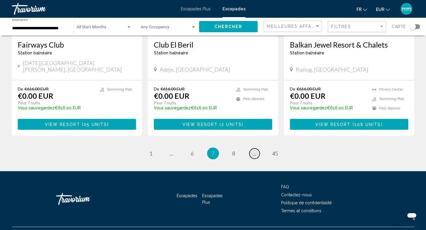
click at [256, 149] on link "page ..." at bounding box center [254, 154] width 10 height 10
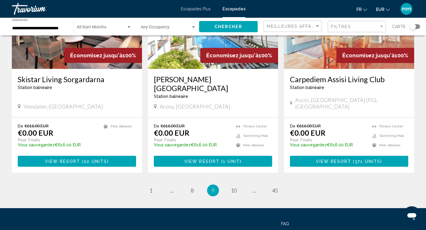
scroll to position [729, 0]
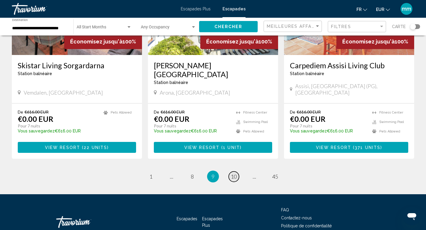
click at [233, 173] on span "10" at bounding box center [234, 176] width 6 height 7
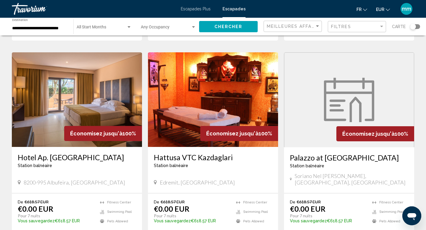
scroll to position [629, 0]
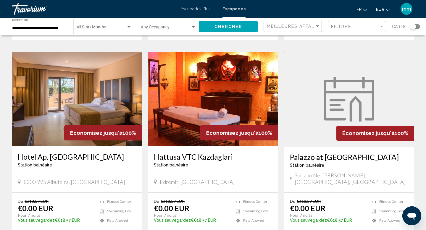
click at [81, 84] on img "Contenu principal" at bounding box center [77, 99] width 130 height 95
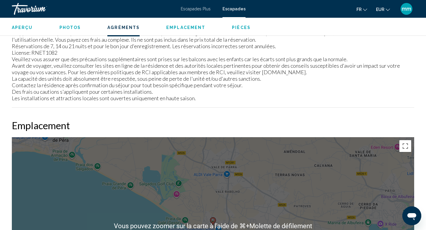
scroll to position [729, 0]
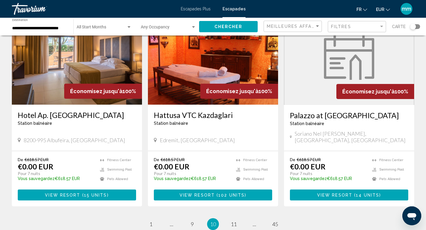
scroll to position [714, 0]
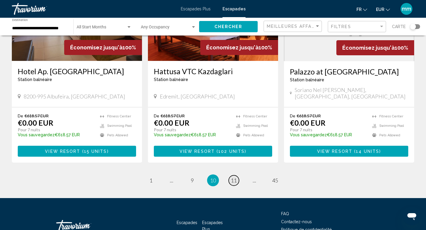
click at [235, 177] on span "11" at bounding box center [234, 180] width 6 height 7
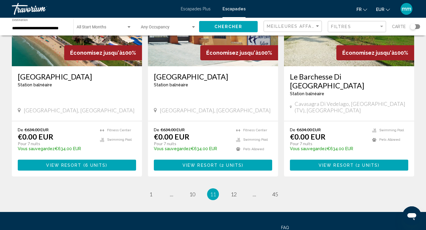
scroll to position [708, 0]
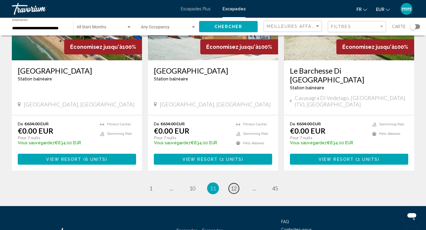
click at [234, 185] on span "12" at bounding box center [234, 188] width 6 height 7
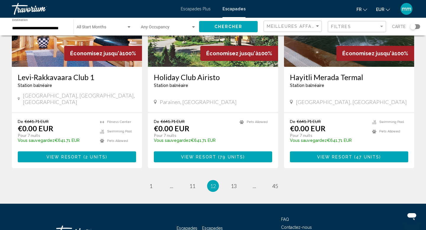
scroll to position [733, 0]
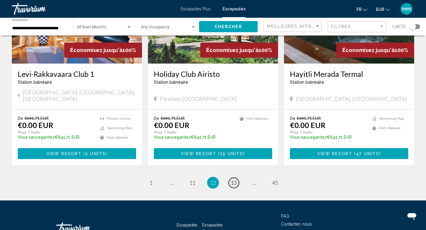
click at [234, 180] on span "13" at bounding box center [234, 183] width 6 height 7
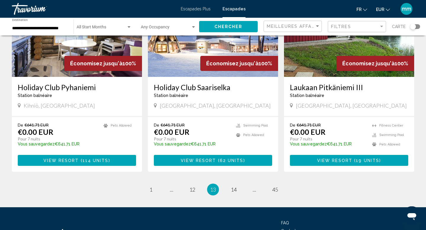
scroll to position [709, 0]
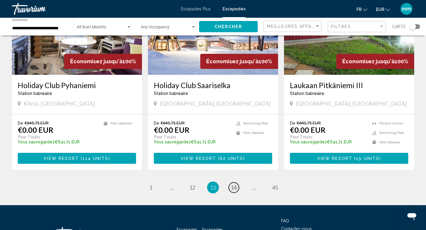
click at [236, 184] on span "14" at bounding box center [234, 187] width 6 height 7
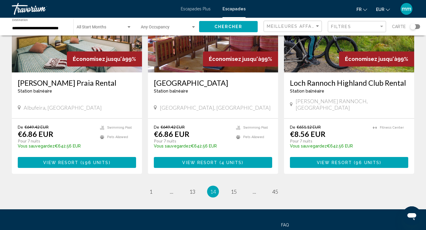
scroll to position [727, 0]
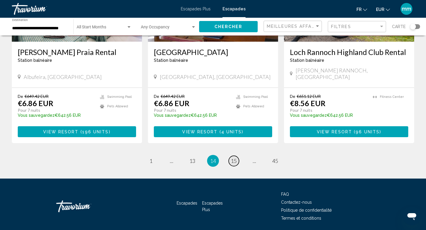
click at [233, 158] on span "15" at bounding box center [234, 161] width 6 height 7
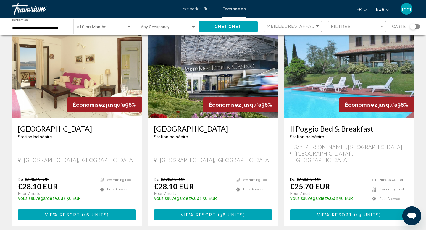
scroll to position [669, 0]
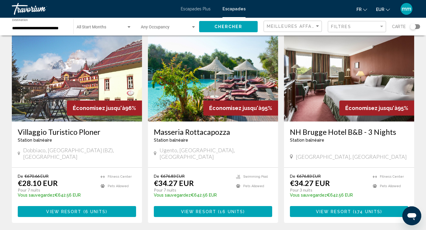
scroll to position [458, 0]
